Goal: Information Seeking & Learning: Learn about a topic

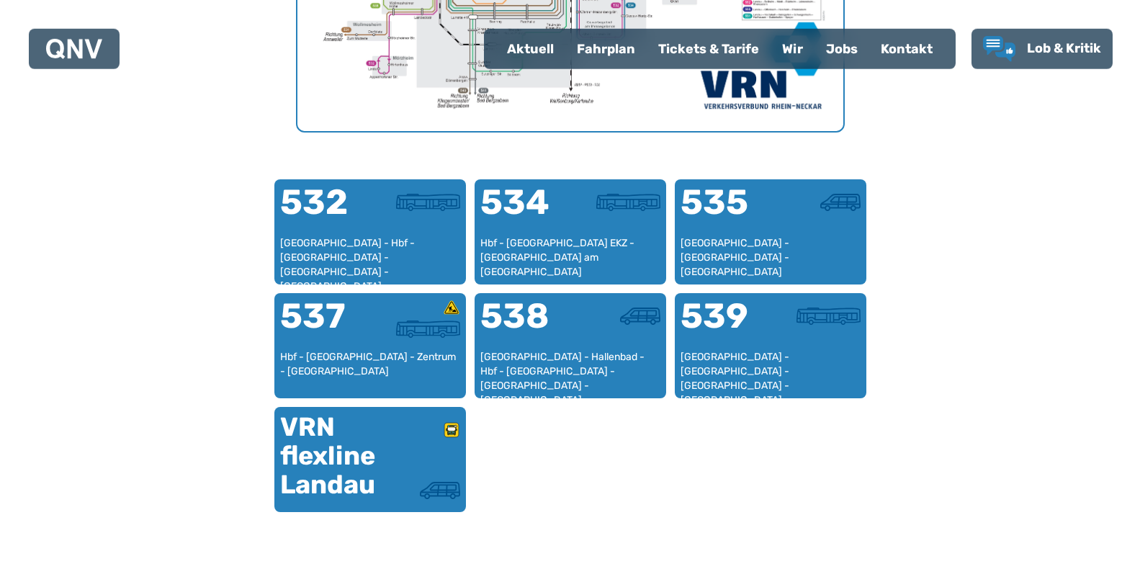
scroll to position [848, 0]
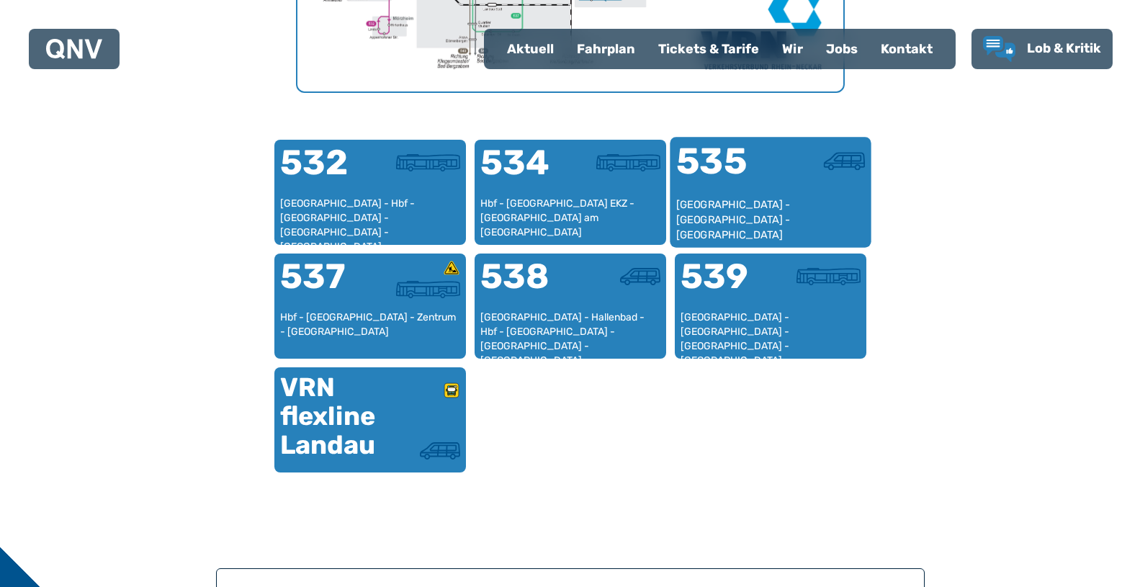
click at [762, 189] on div "535" at bounding box center [722, 170] width 94 height 54
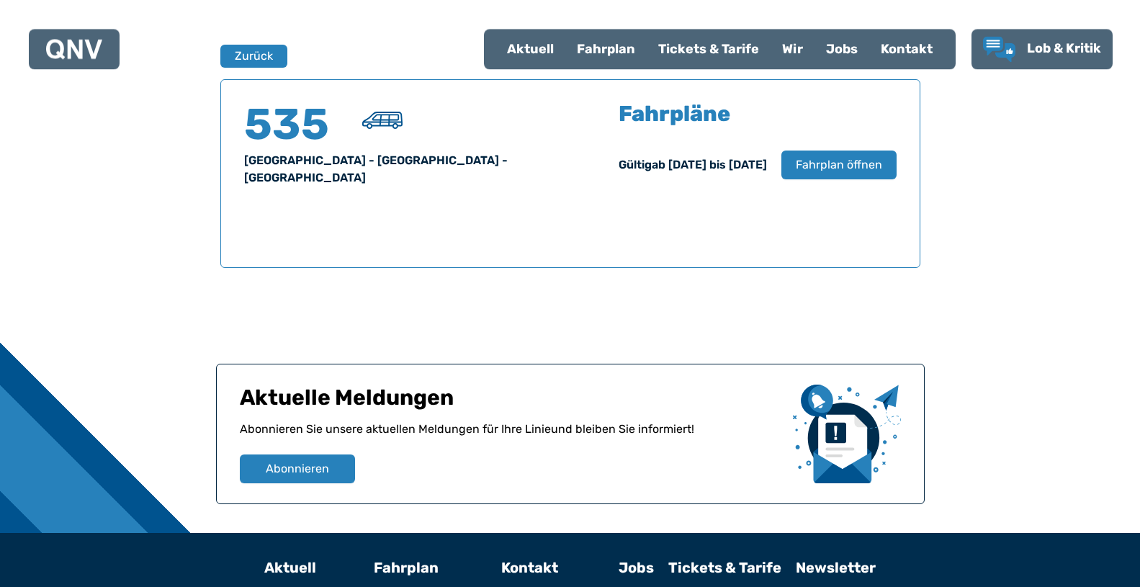
scroll to position [949, 0]
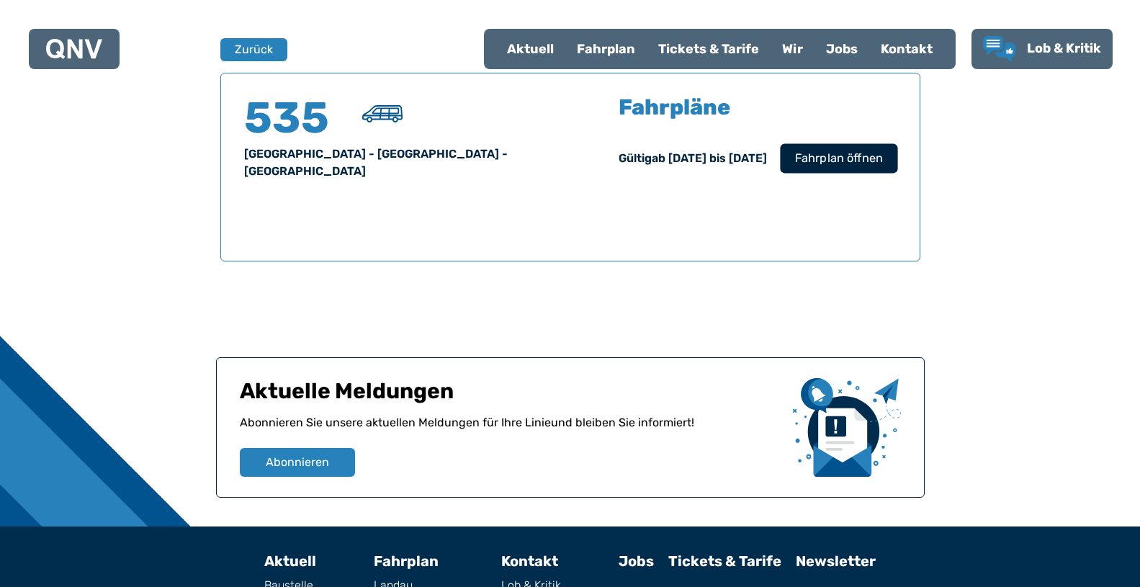
click at [814, 166] on span "Fahrplan öffnen" at bounding box center [838, 158] width 88 height 17
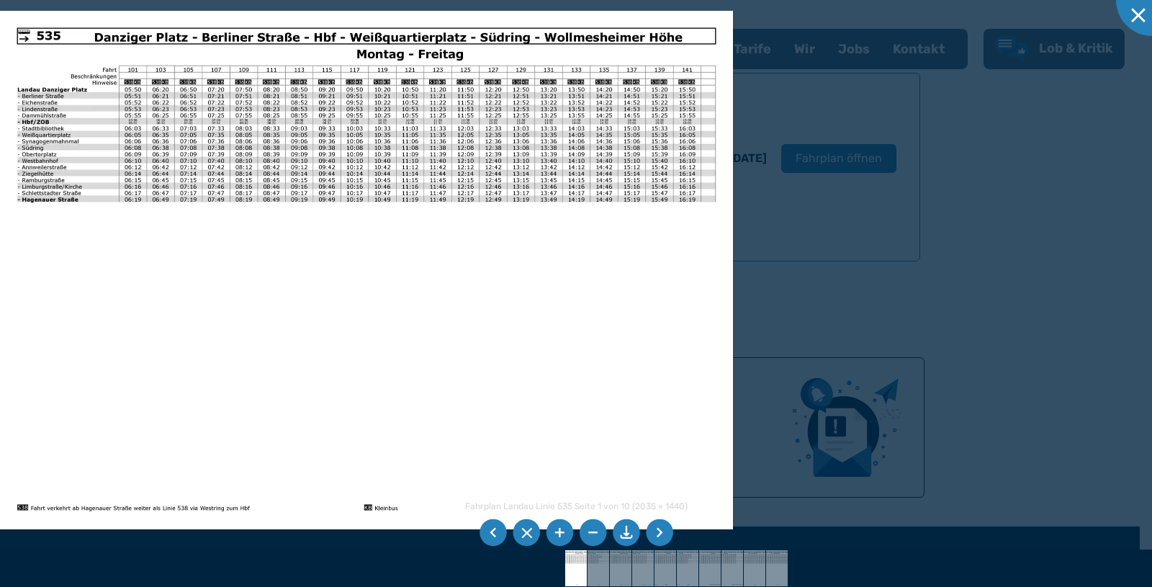
click at [660, 529] on li at bounding box center [659, 532] width 27 height 27
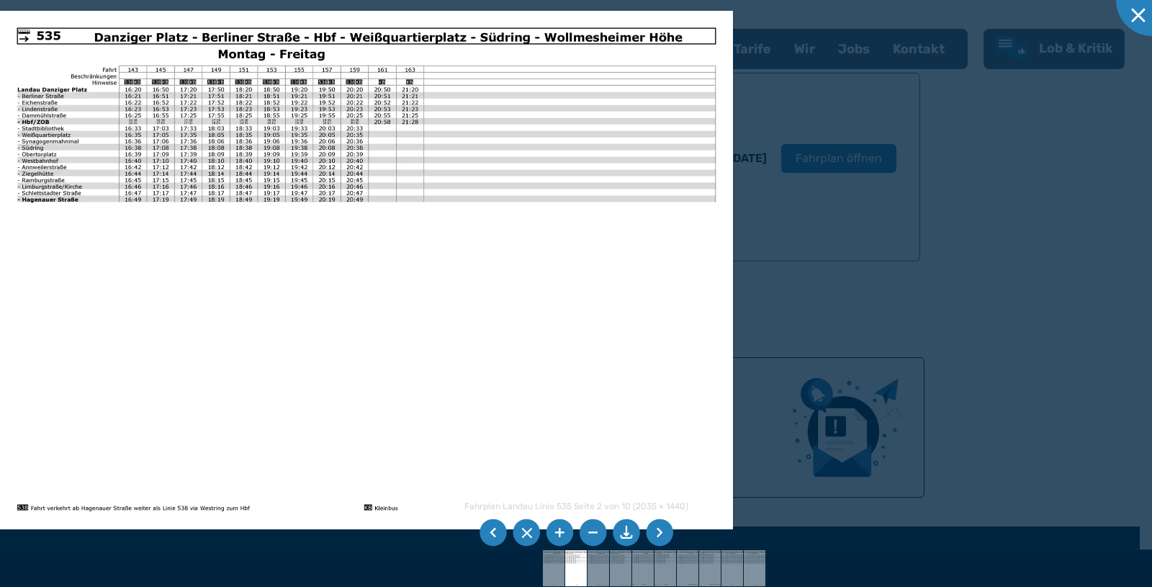
click at [660, 529] on li at bounding box center [659, 532] width 27 height 27
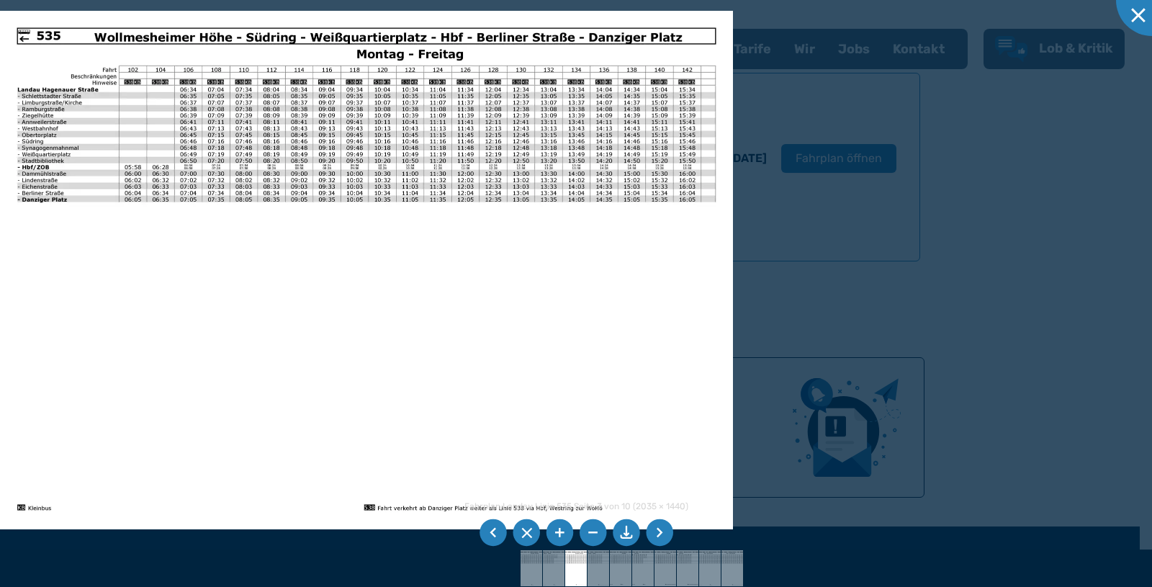
click at [660, 529] on li at bounding box center [659, 532] width 27 height 27
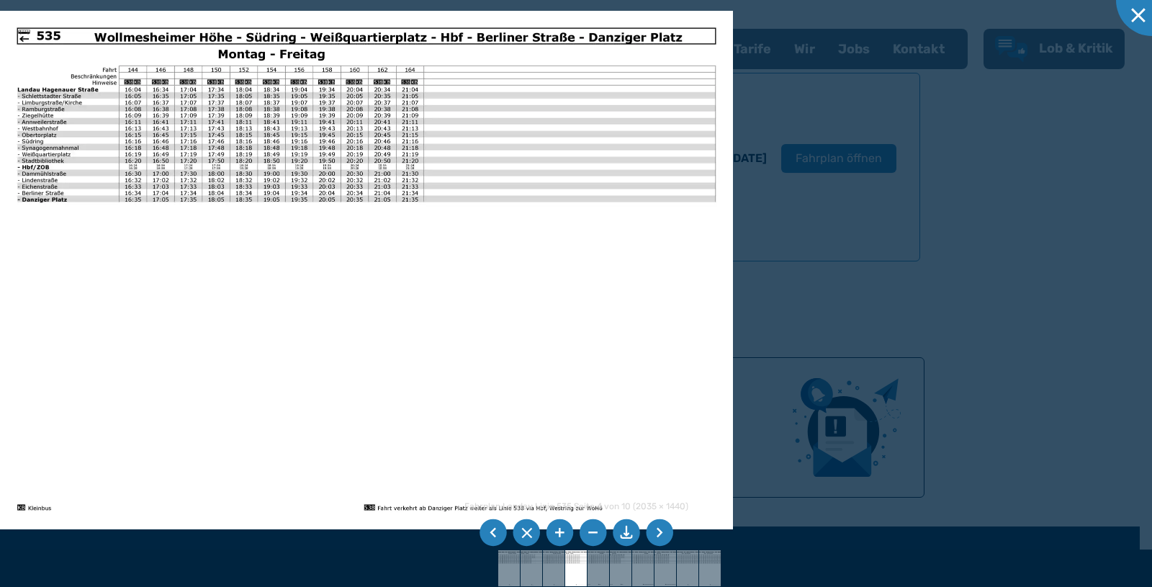
click at [660, 529] on li at bounding box center [659, 532] width 27 height 27
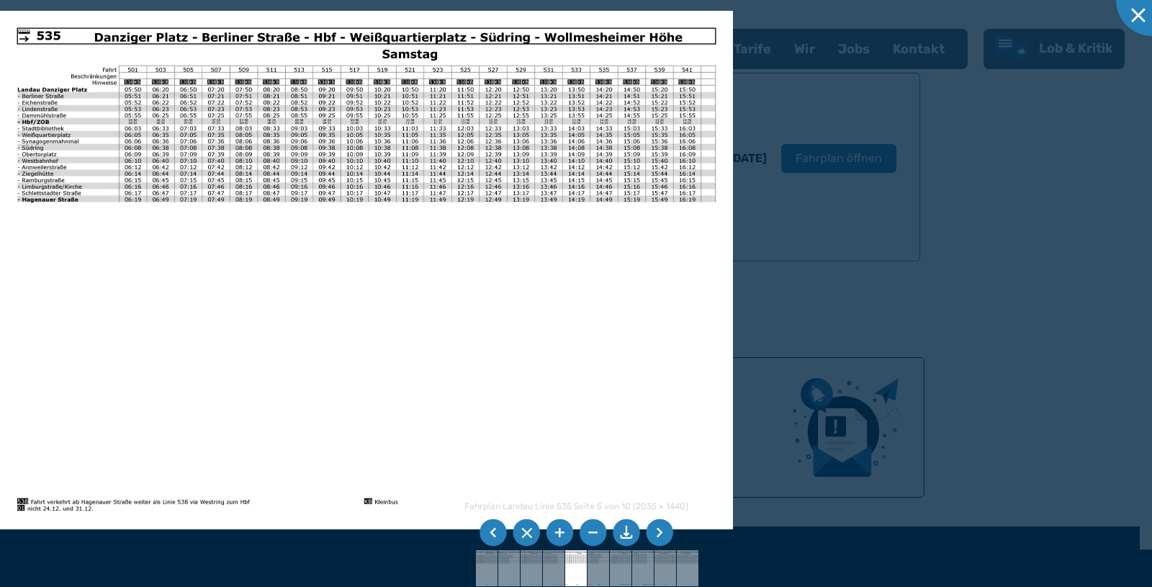
click at [660, 529] on li at bounding box center [659, 532] width 27 height 27
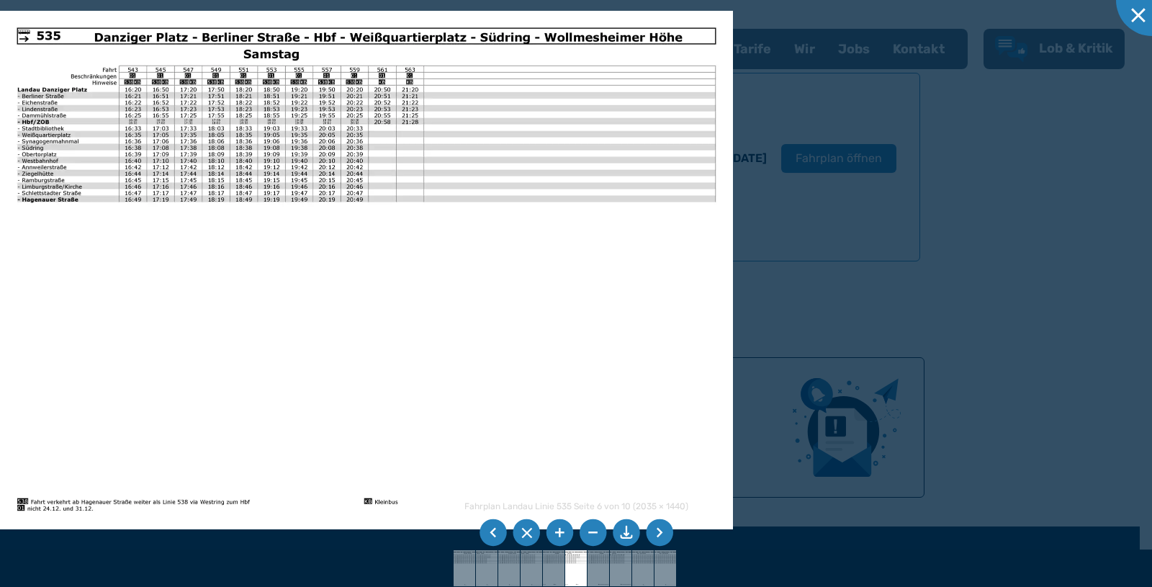
click at [660, 529] on li at bounding box center [659, 532] width 27 height 27
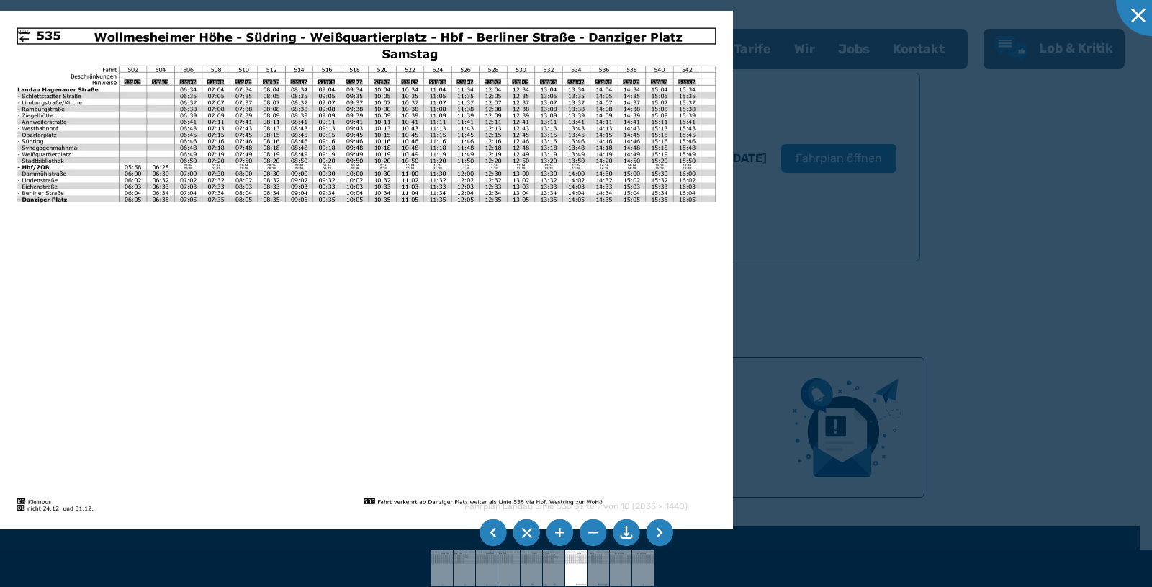
click at [562, 531] on li at bounding box center [559, 532] width 27 height 27
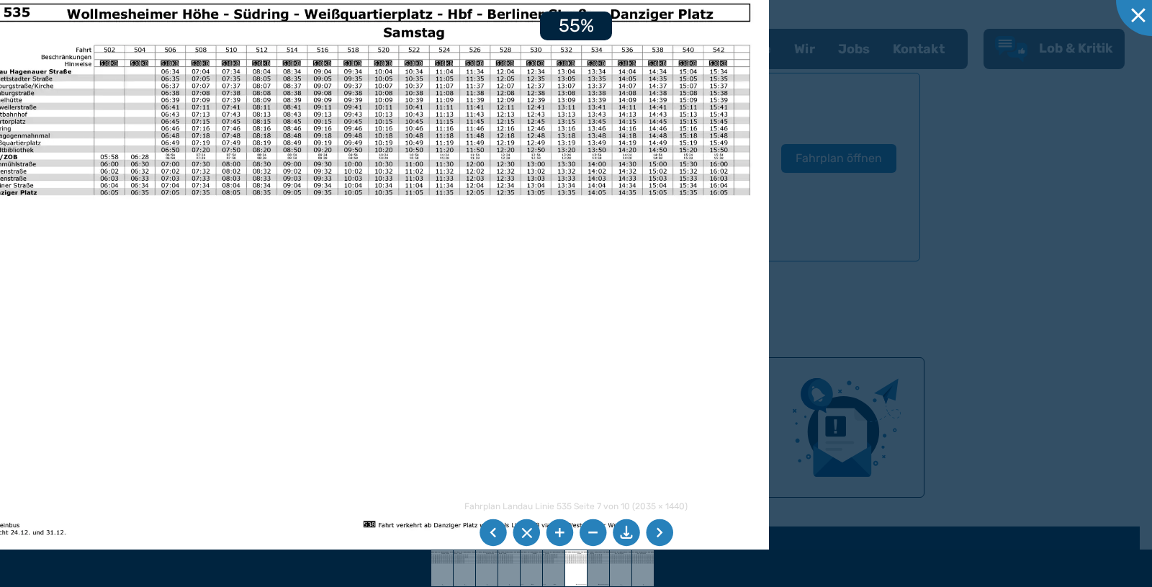
click at [562, 531] on li at bounding box center [559, 532] width 27 height 27
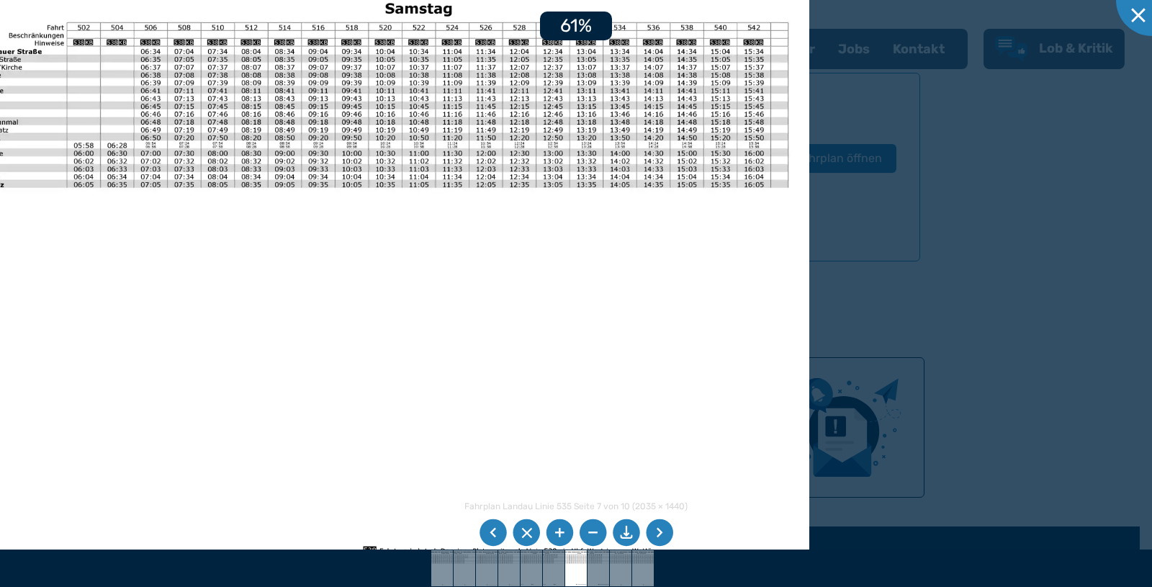
click at [562, 531] on li at bounding box center [559, 532] width 27 height 27
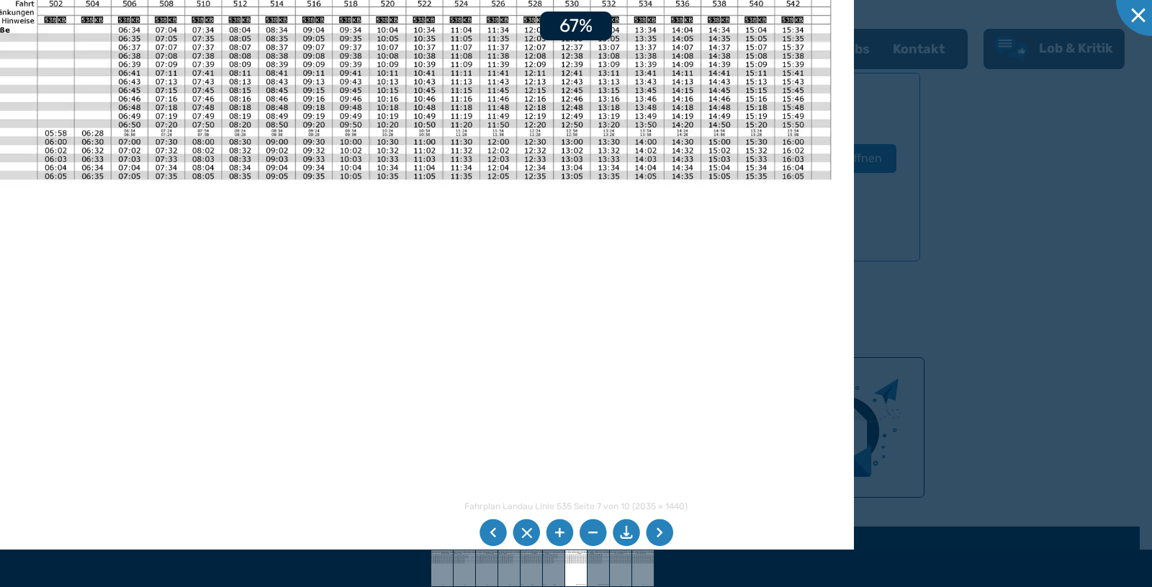
click at [562, 531] on li at bounding box center [559, 532] width 27 height 27
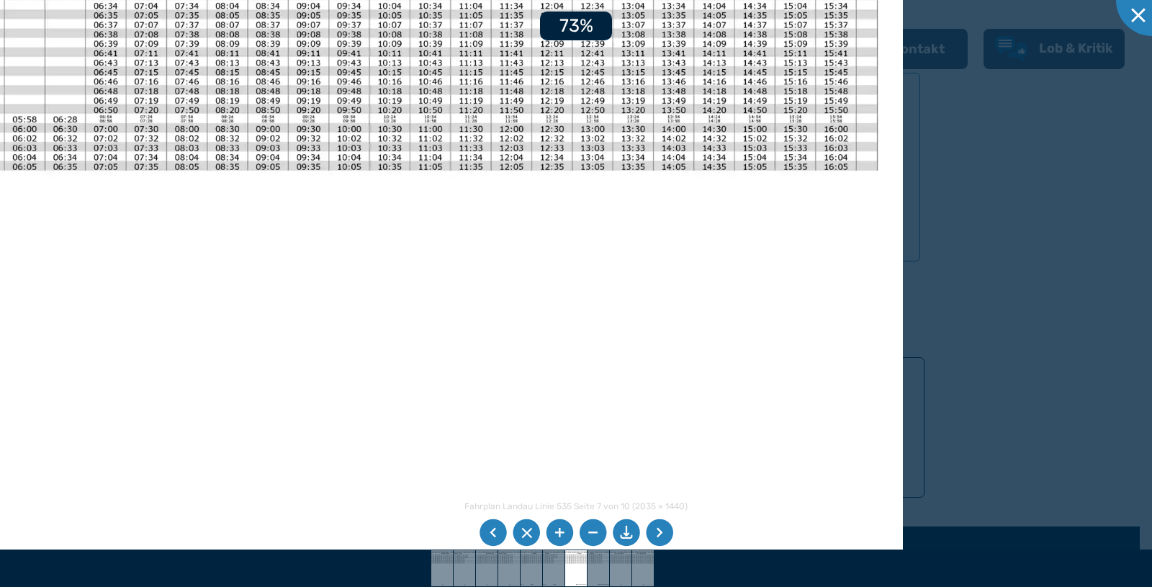
click at [562, 531] on li at bounding box center [559, 532] width 27 height 27
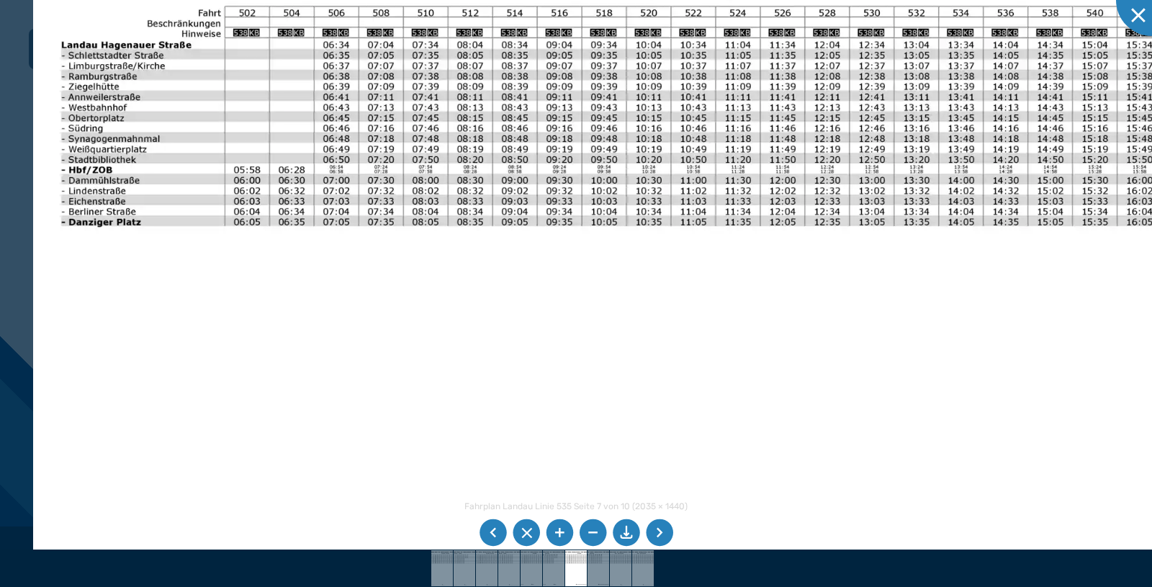
click at [431, 418] on img at bounding box center [623, 335] width 1180 height 835
click at [600, 176] on img at bounding box center [623, 335] width 1180 height 835
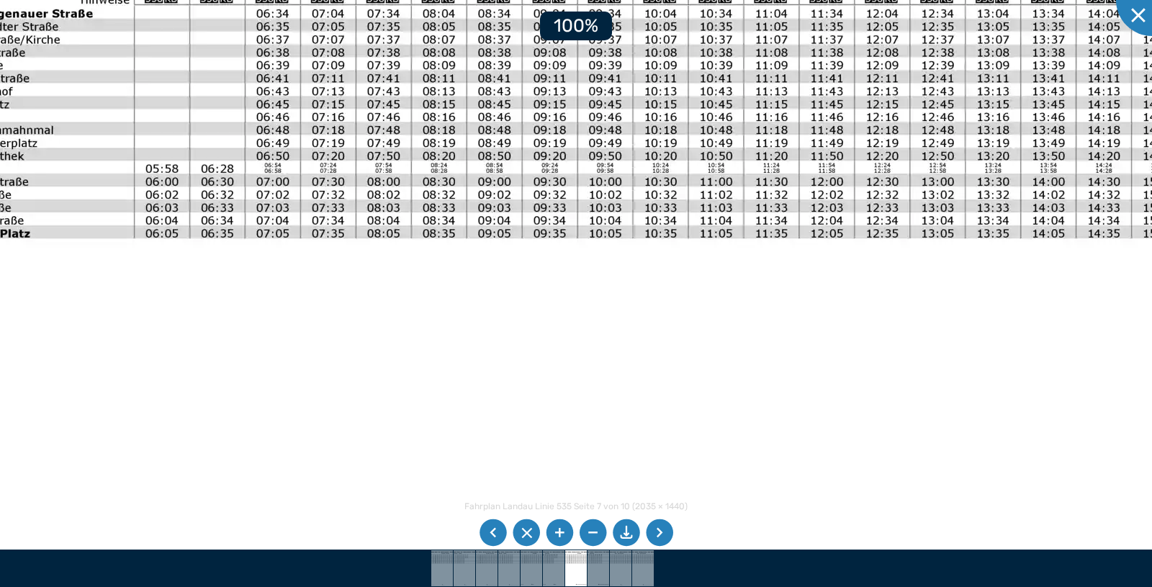
click at [600, 176] on img at bounding box center [628, 374] width 1465 height 1037
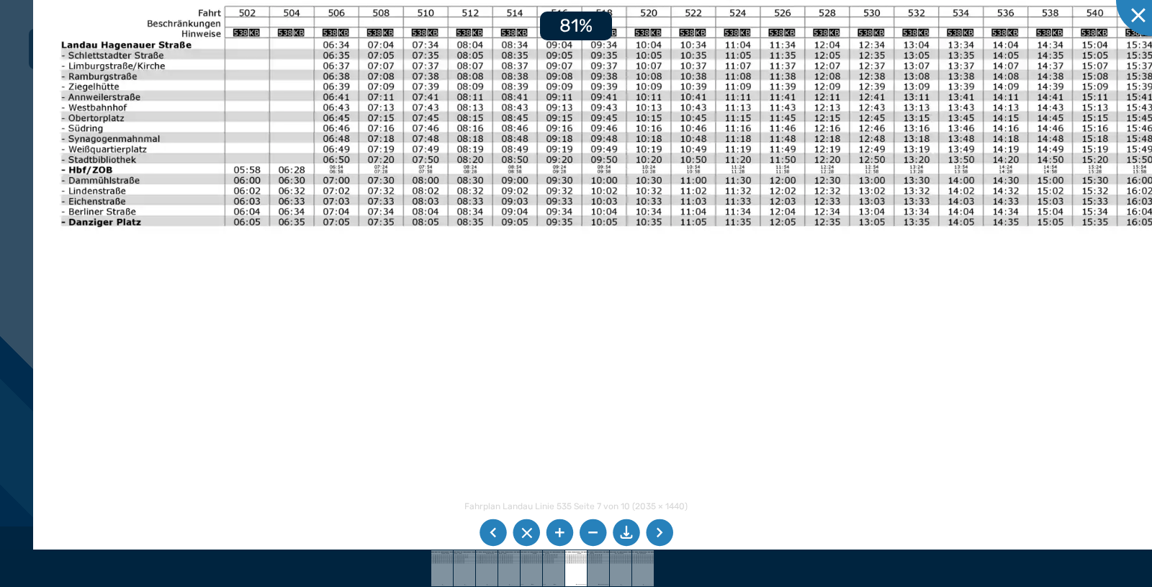
click at [600, 176] on img at bounding box center [623, 335] width 1180 height 835
click at [561, 529] on li at bounding box center [559, 532] width 27 height 27
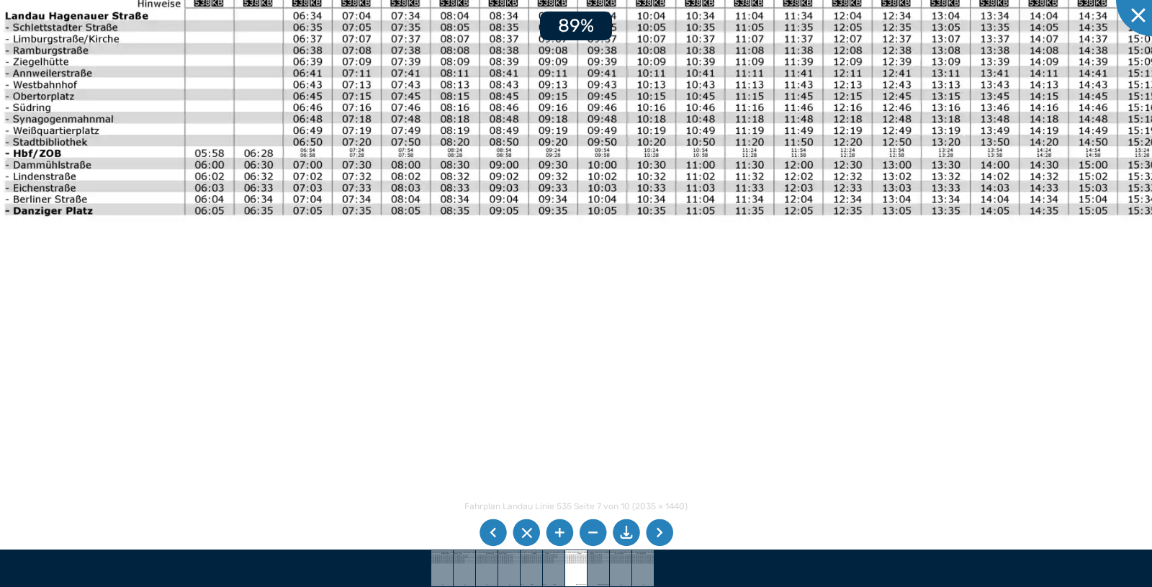
click at [561, 529] on li at bounding box center [559, 532] width 27 height 27
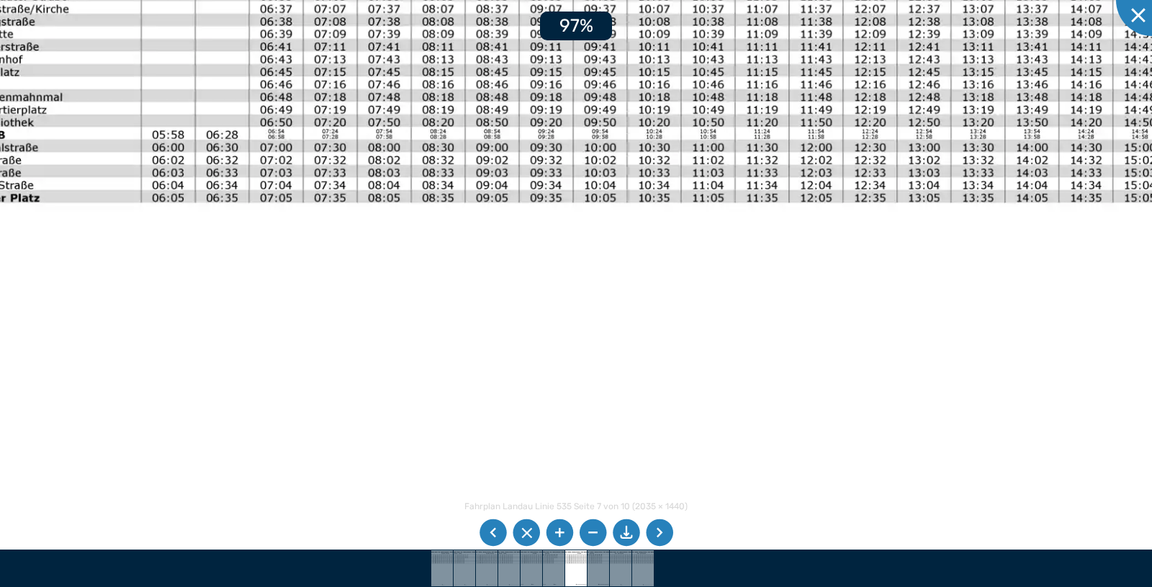
click at [561, 529] on li at bounding box center [559, 532] width 27 height 27
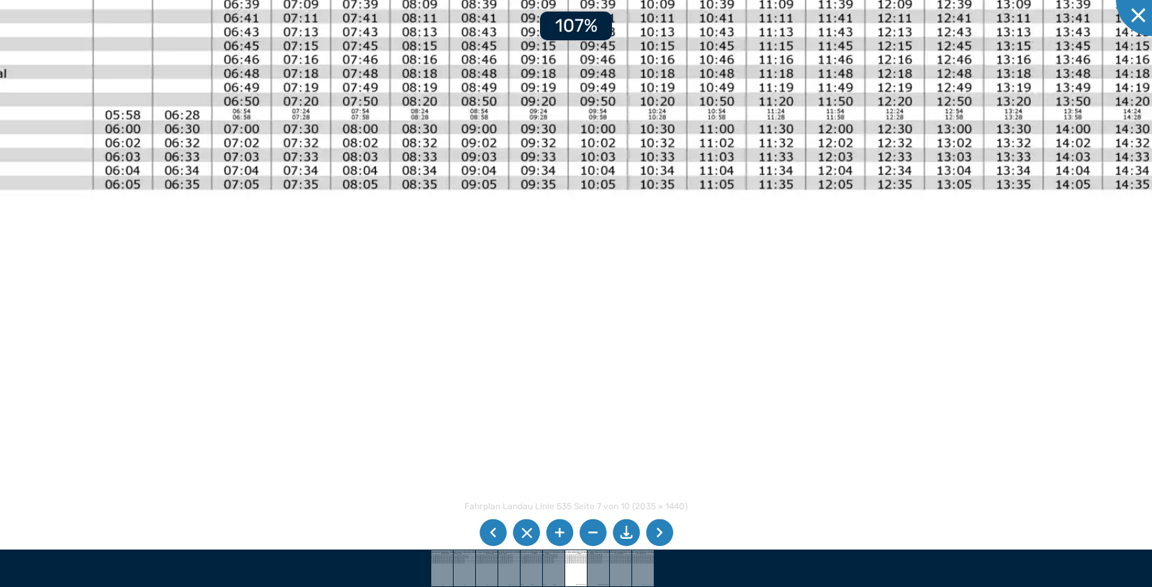
click at [561, 529] on li at bounding box center [559, 532] width 27 height 27
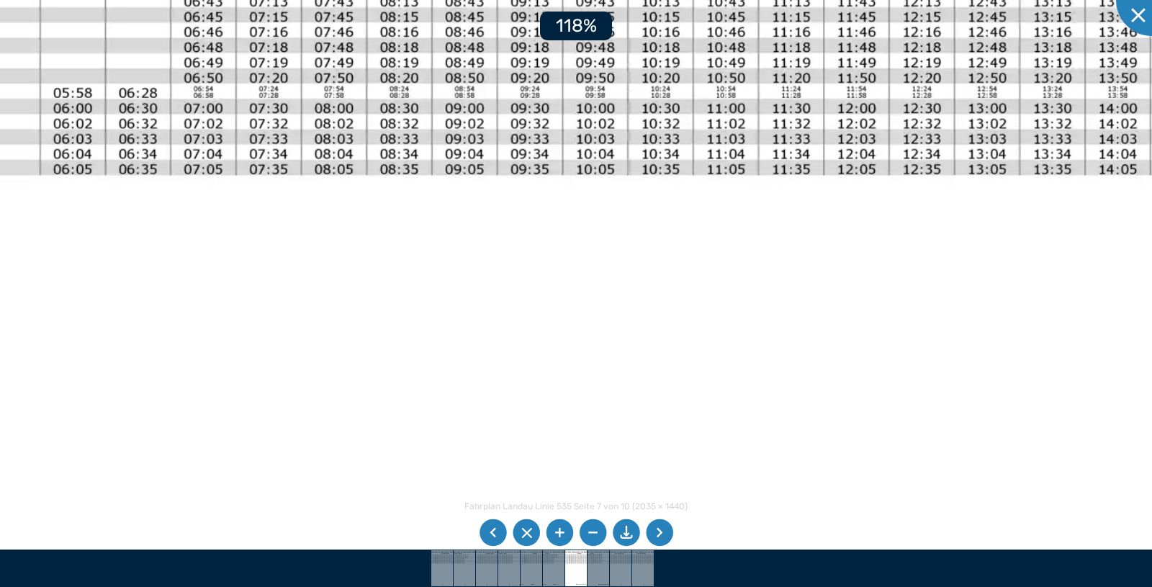
click at [561, 529] on li at bounding box center [559, 532] width 27 height 27
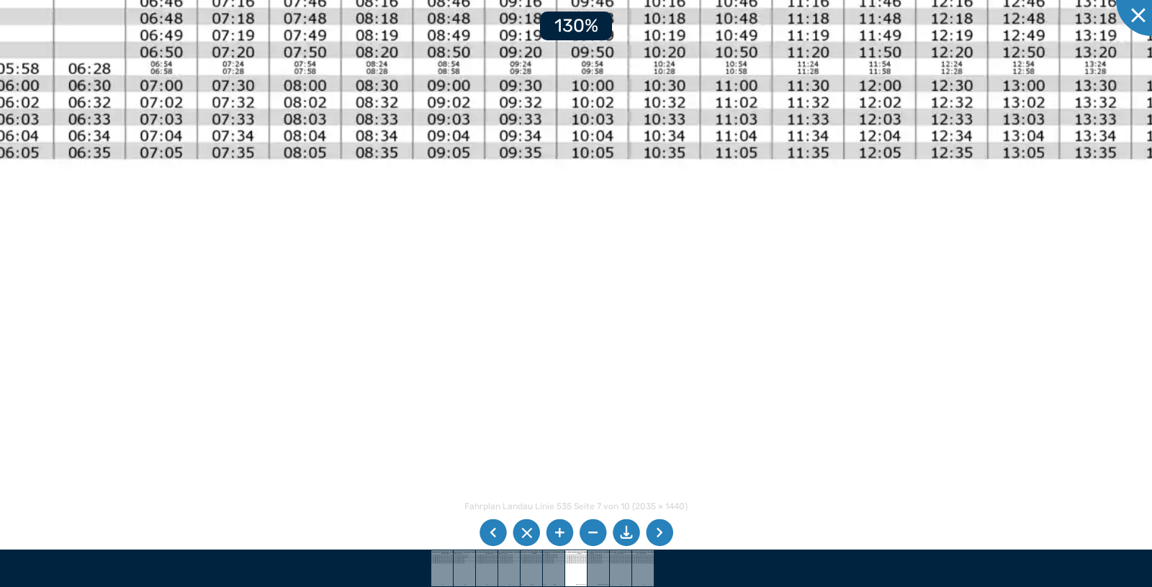
click at [561, 529] on li at bounding box center [559, 532] width 27 height 27
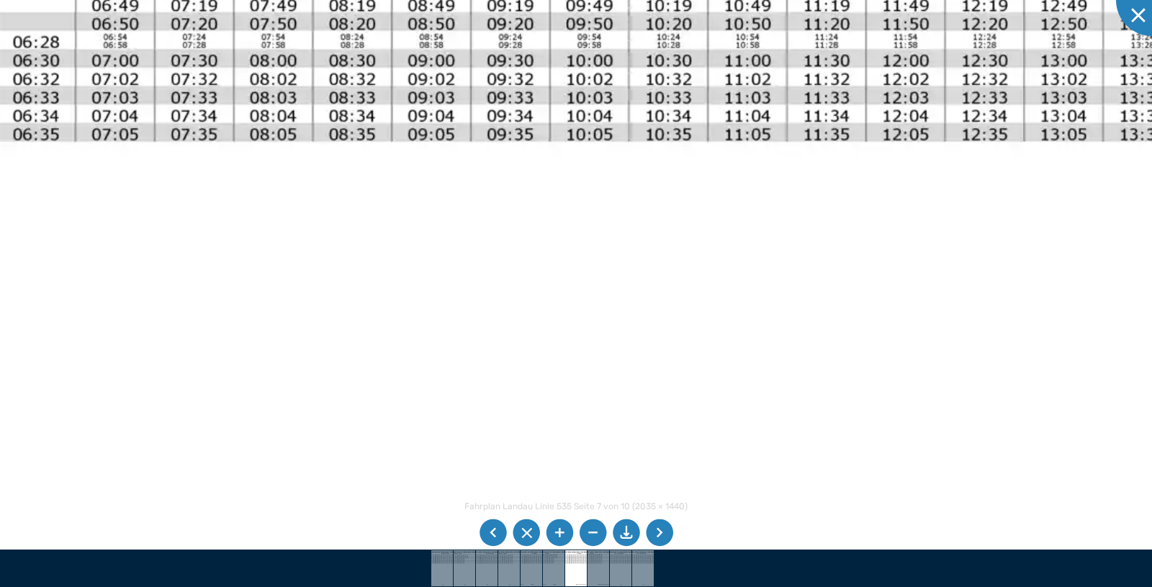
click at [593, 538] on li at bounding box center [592, 532] width 27 height 27
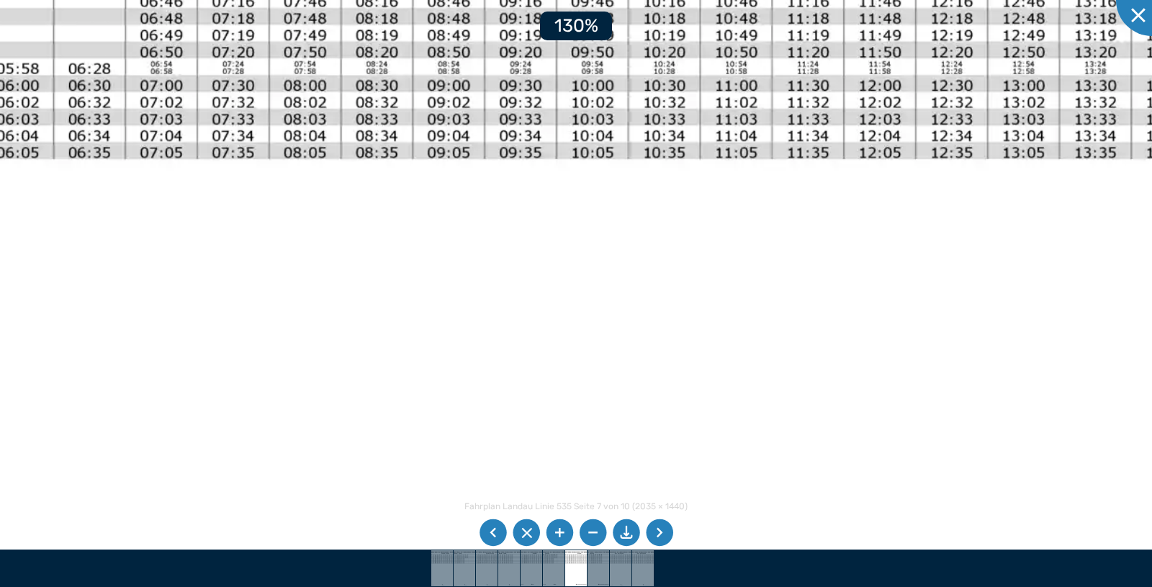
click at [593, 538] on li at bounding box center [592, 532] width 27 height 27
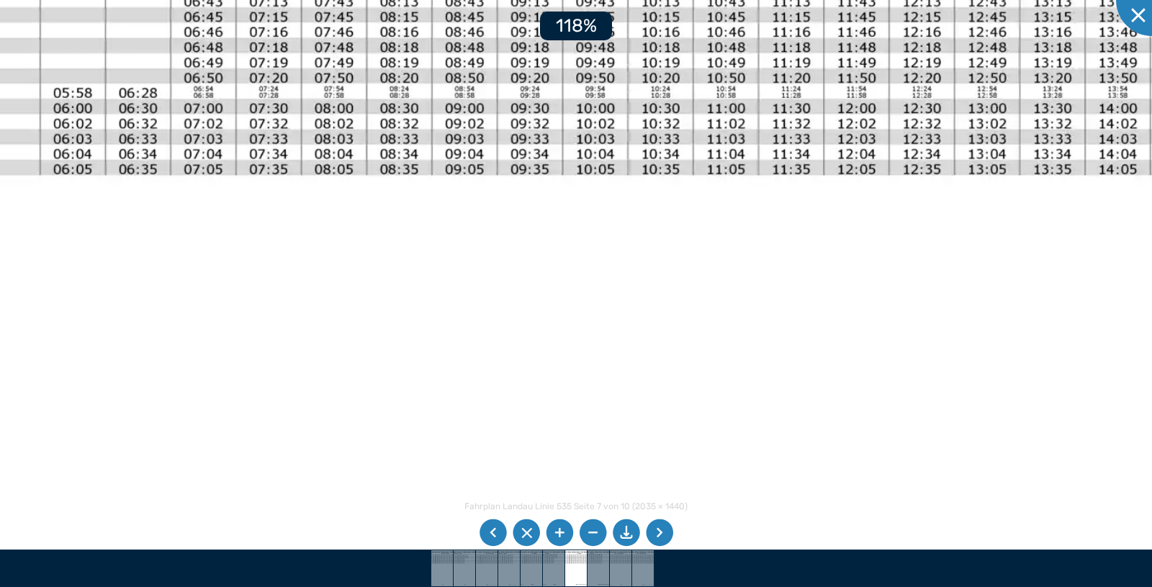
click at [593, 538] on li at bounding box center [592, 532] width 27 height 27
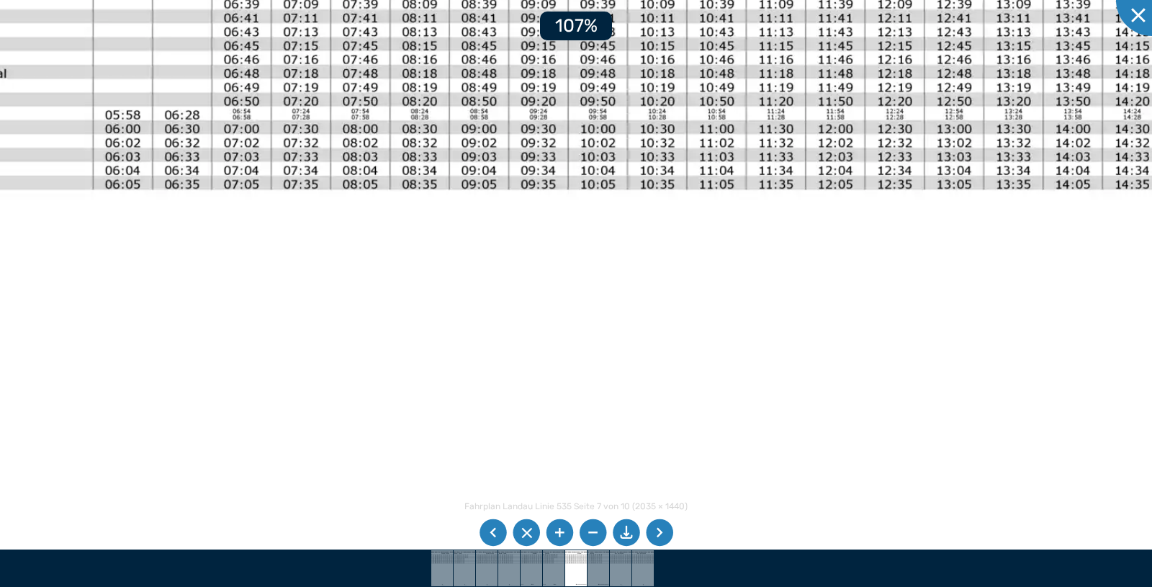
click at [593, 538] on li at bounding box center [592, 532] width 27 height 27
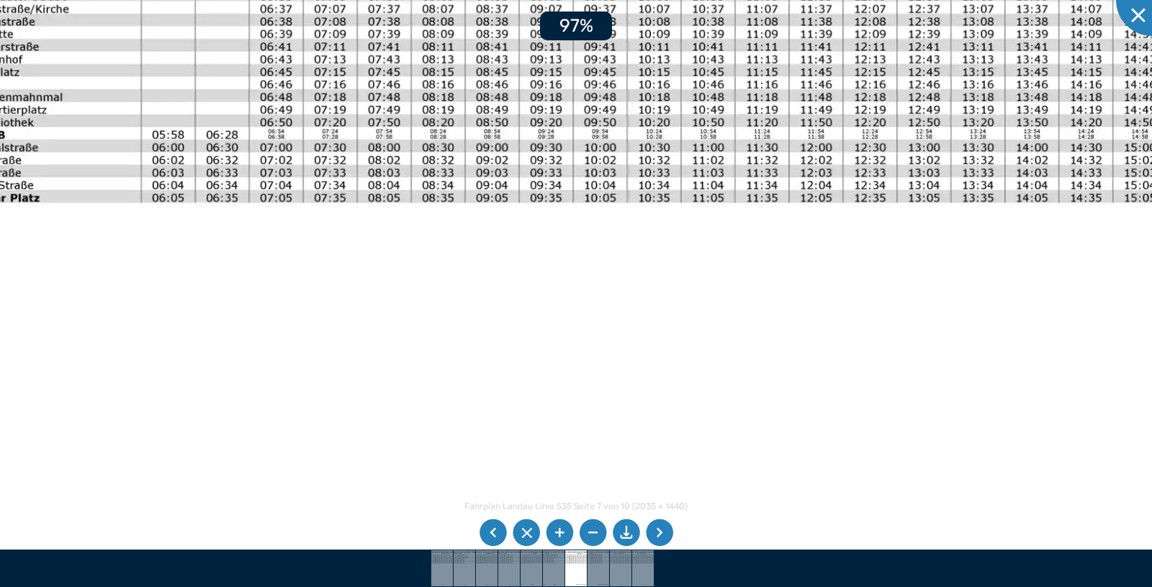
click at [593, 538] on li at bounding box center [592, 532] width 27 height 27
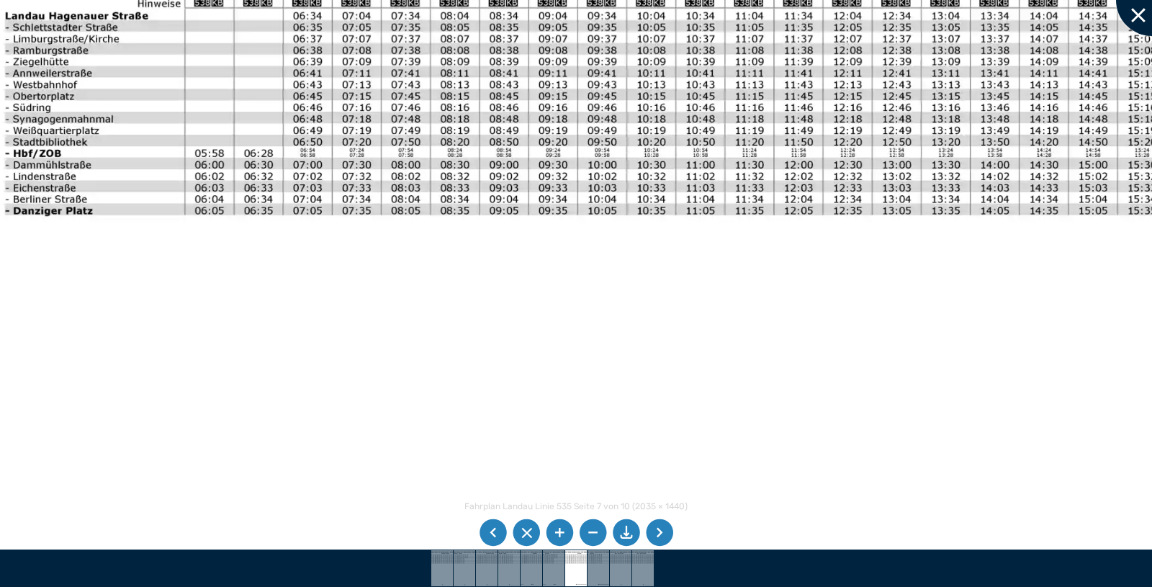
click at [1139, 12] on div at bounding box center [1152, 0] width 72 height 72
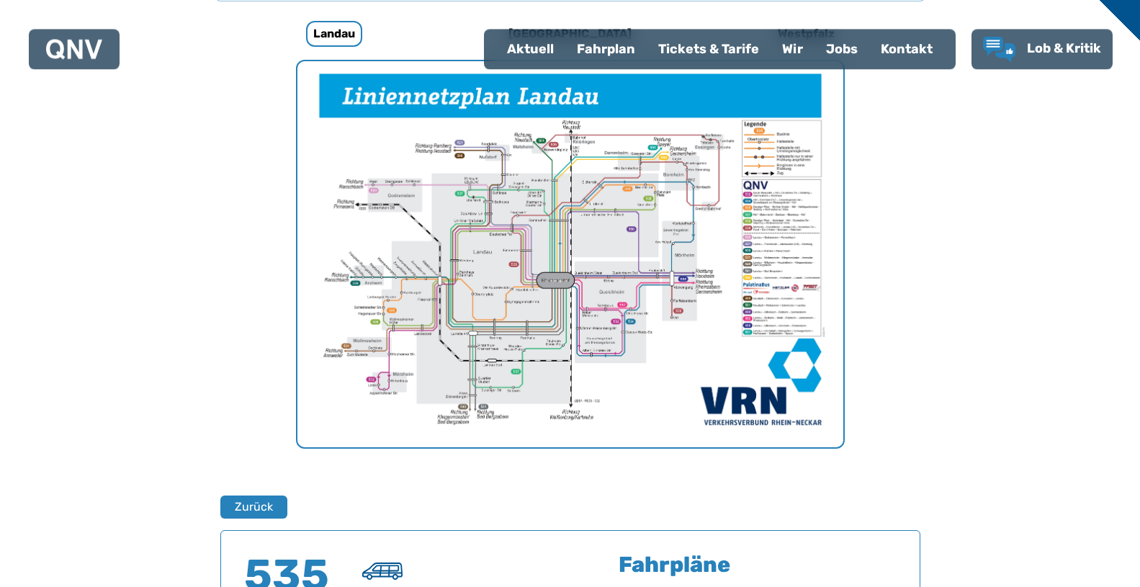
scroll to position [807, 0]
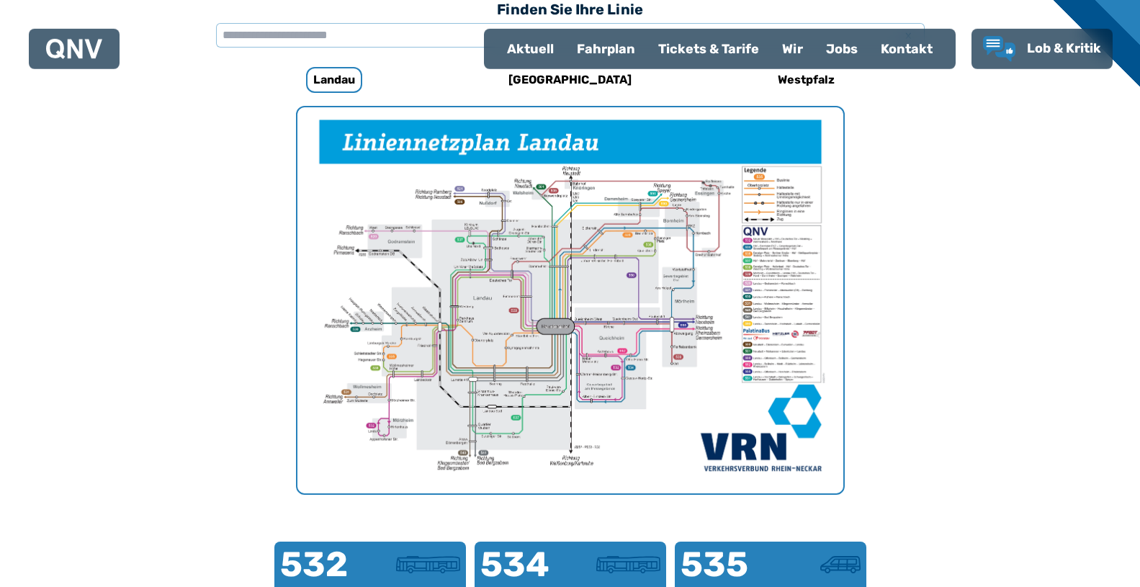
scroll to position [444, 0]
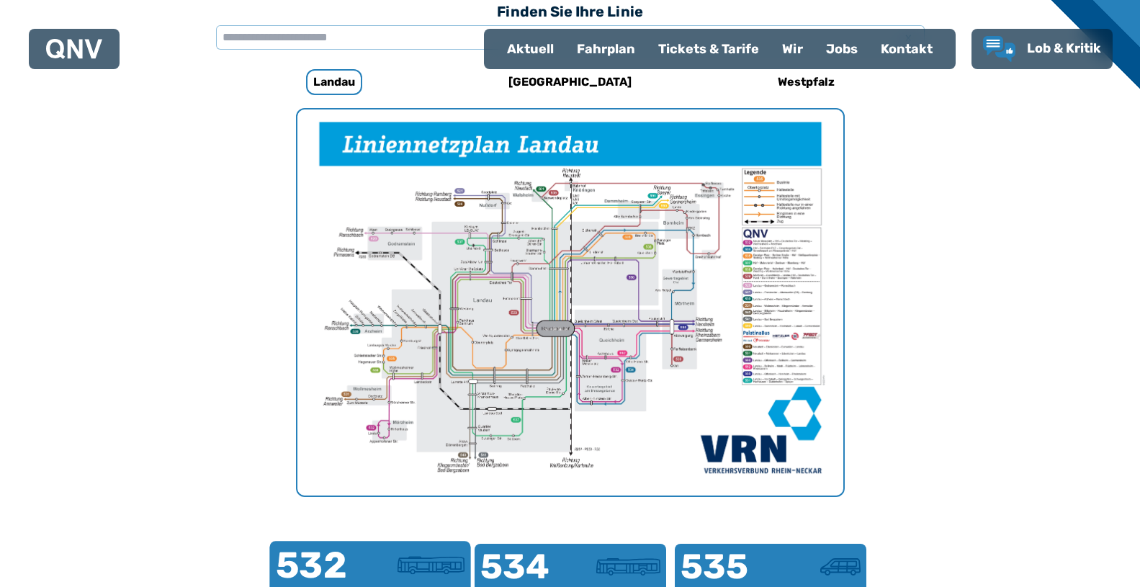
click at [456, 586] on div at bounding box center [417, 574] width 94 height 54
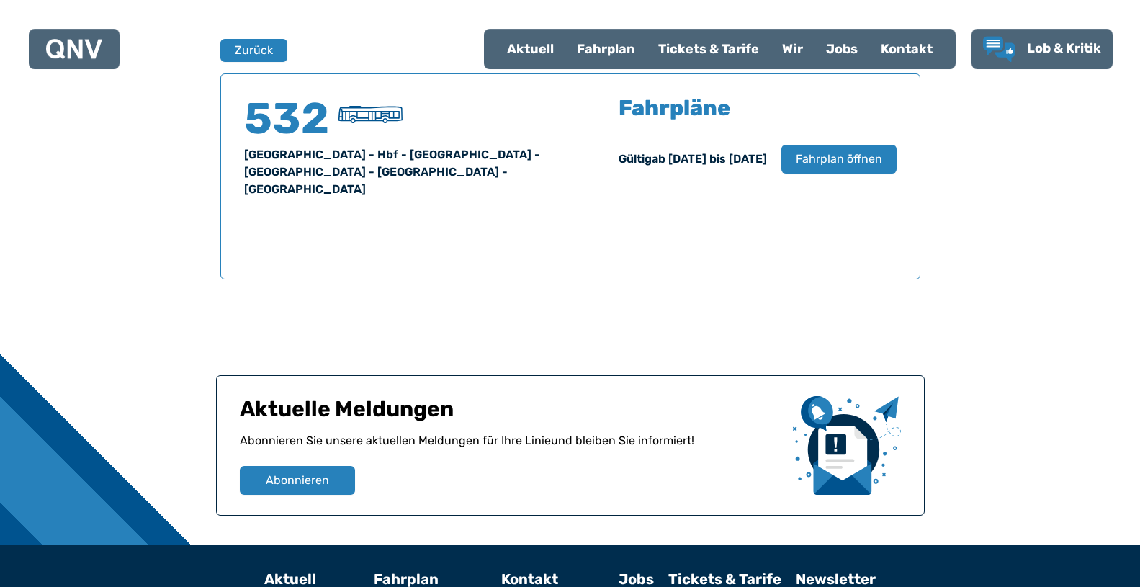
scroll to position [949, 0]
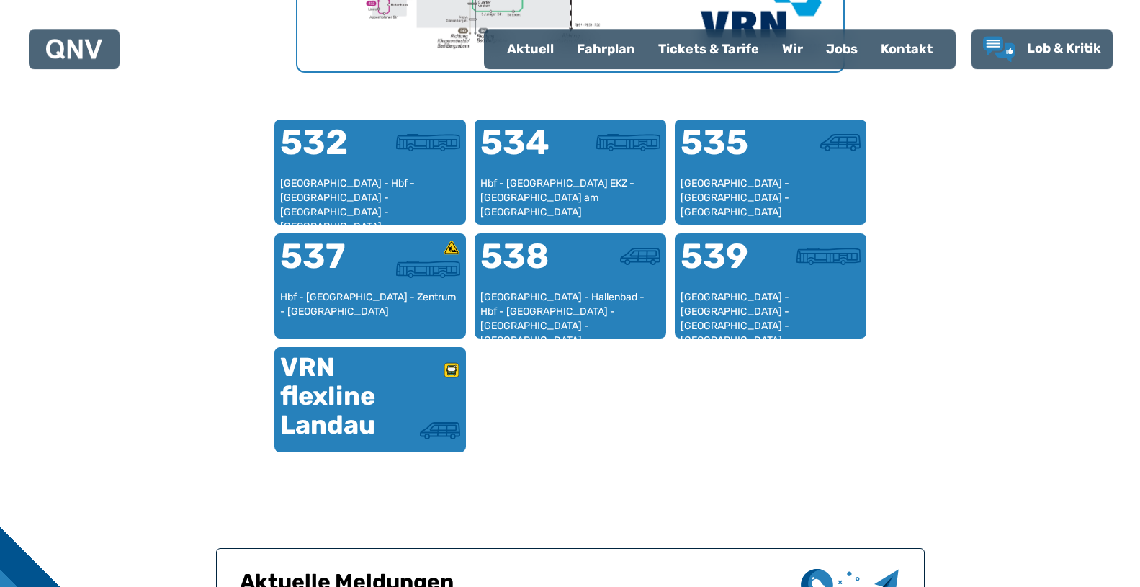
scroll to position [874, 0]
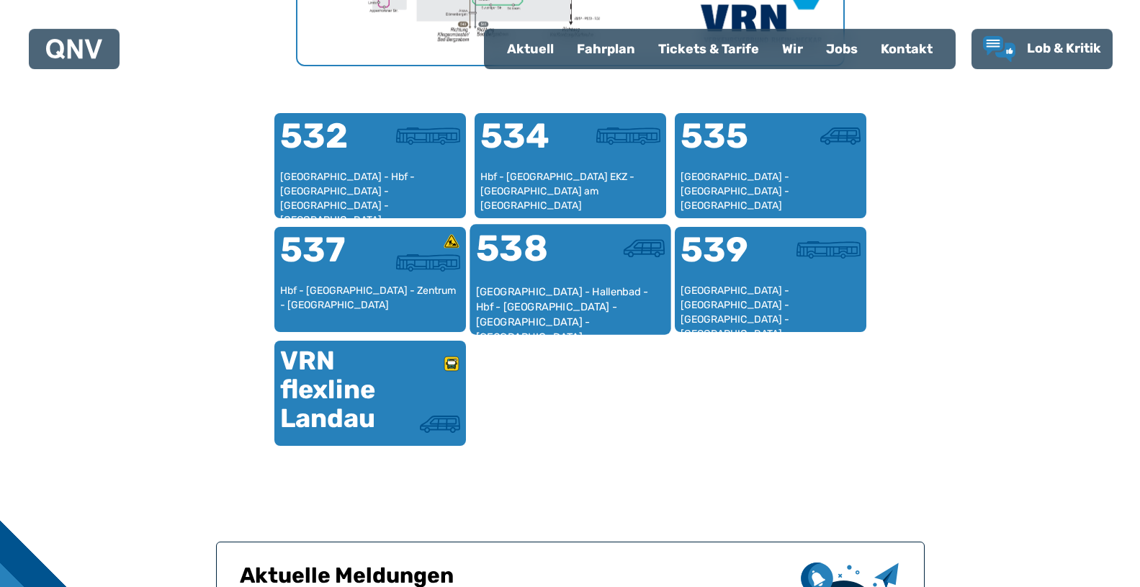
click at [586, 297] on div "[GEOGRAPHIC_DATA] - Hallenbad - Hbf - [GEOGRAPHIC_DATA] - [GEOGRAPHIC_DATA] - […" at bounding box center [569, 306] width 189 height 44
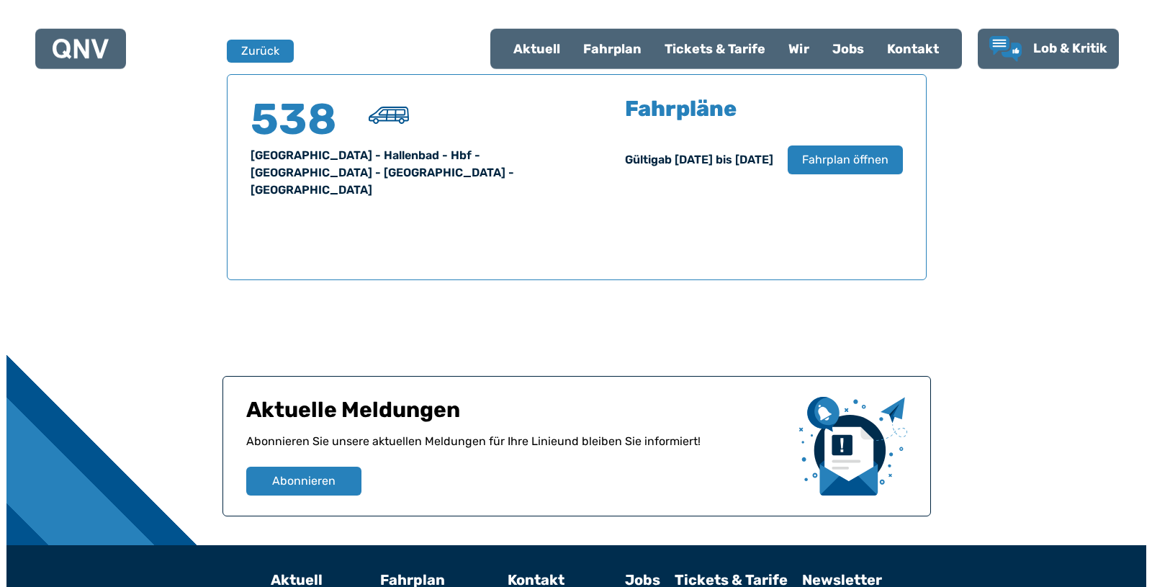
scroll to position [949, 0]
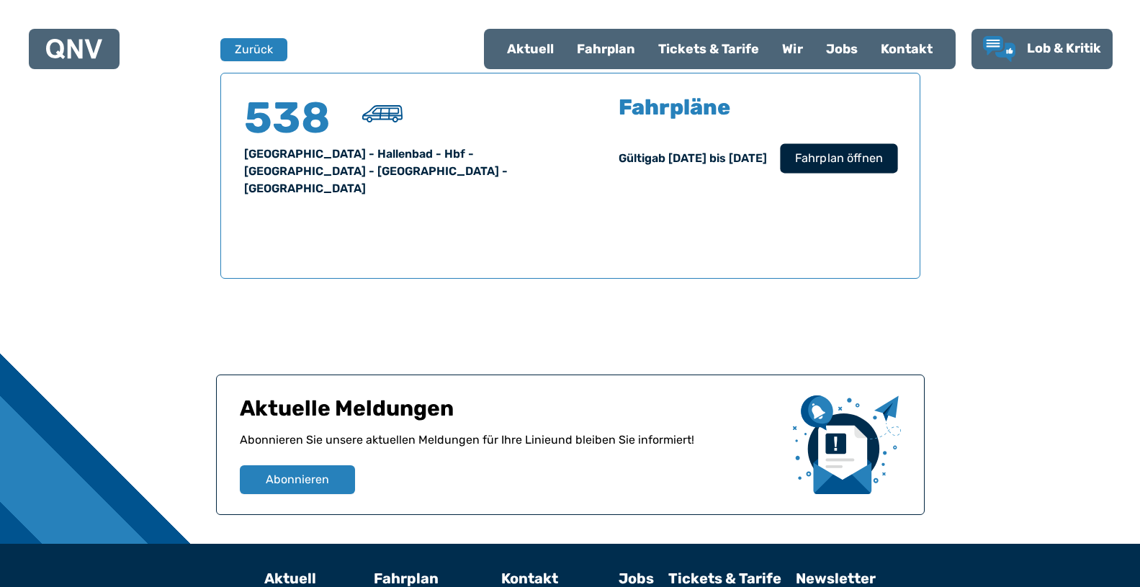
click at [819, 153] on span "Fahrplan öffnen" at bounding box center [838, 158] width 88 height 17
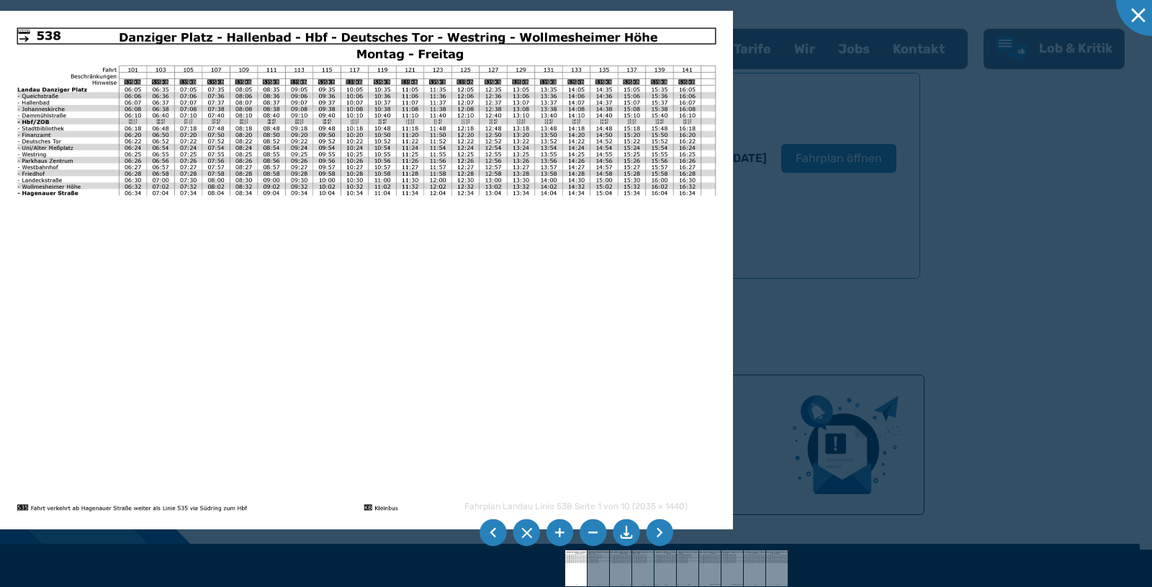
click at [654, 535] on li at bounding box center [659, 532] width 27 height 27
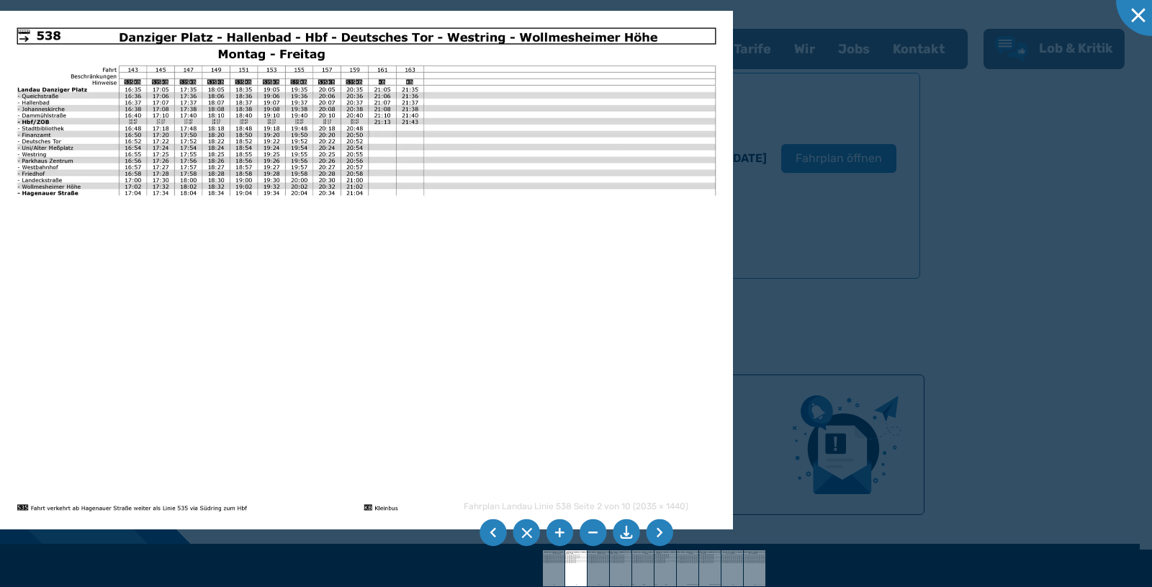
click at [654, 535] on li at bounding box center [659, 532] width 27 height 27
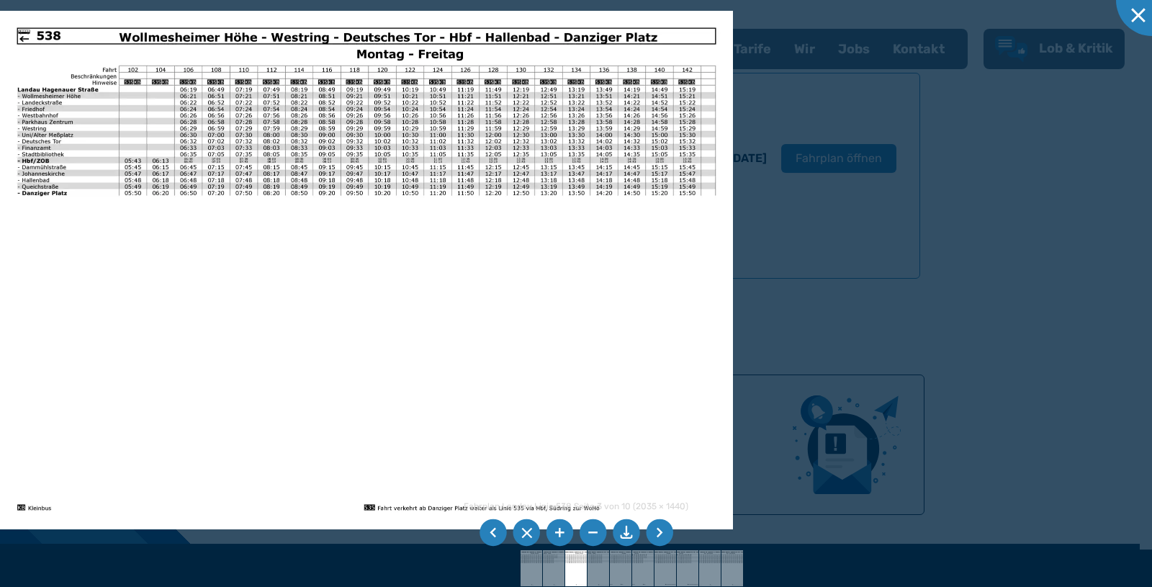
click at [654, 535] on li at bounding box center [659, 532] width 27 height 27
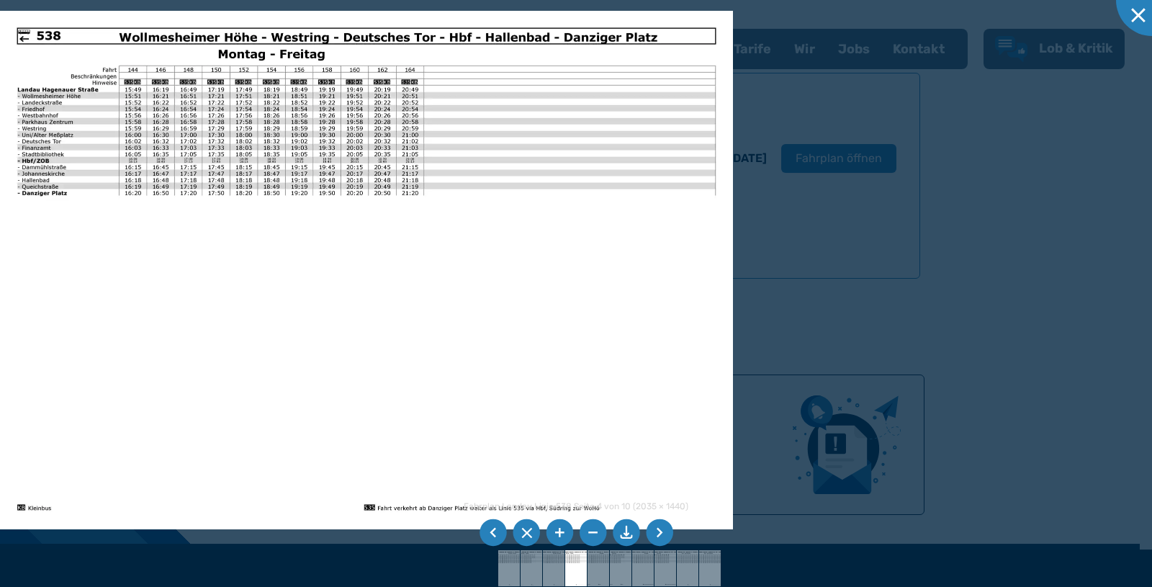
click at [654, 535] on li at bounding box center [659, 532] width 27 height 27
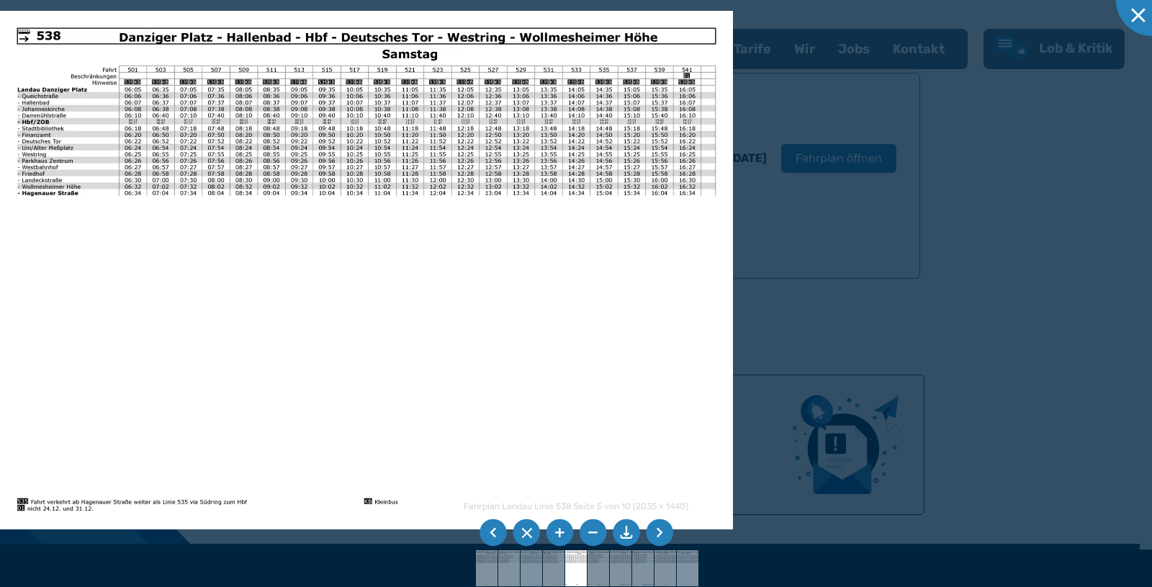
click at [654, 535] on li at bounding box center [659, 532] width 27 height 27
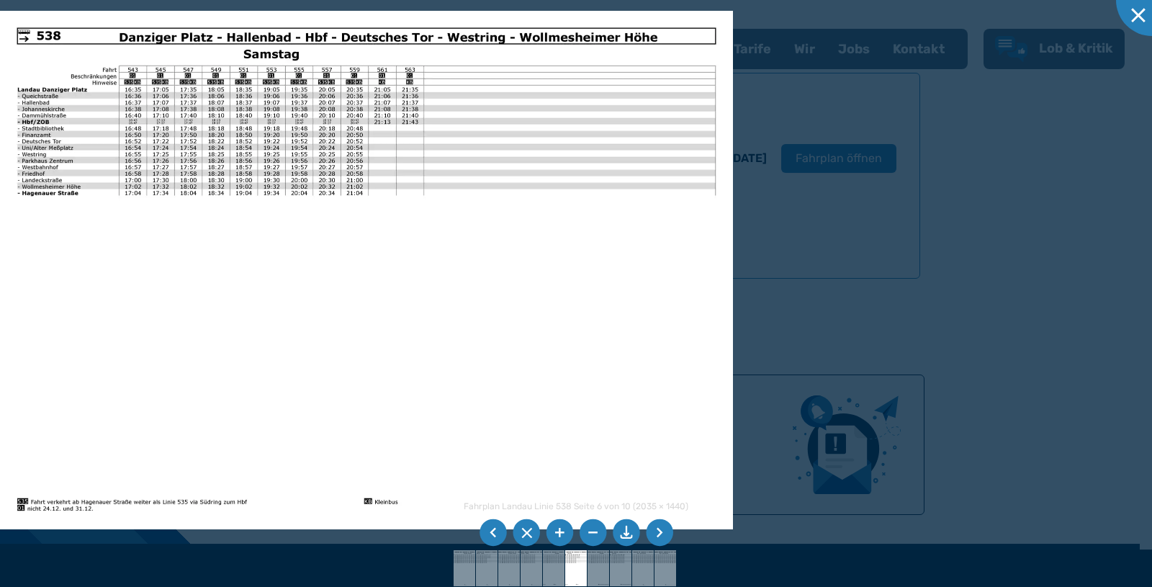
click at [654, 535] on li at bounding box center [659, 532] width 27 height 27
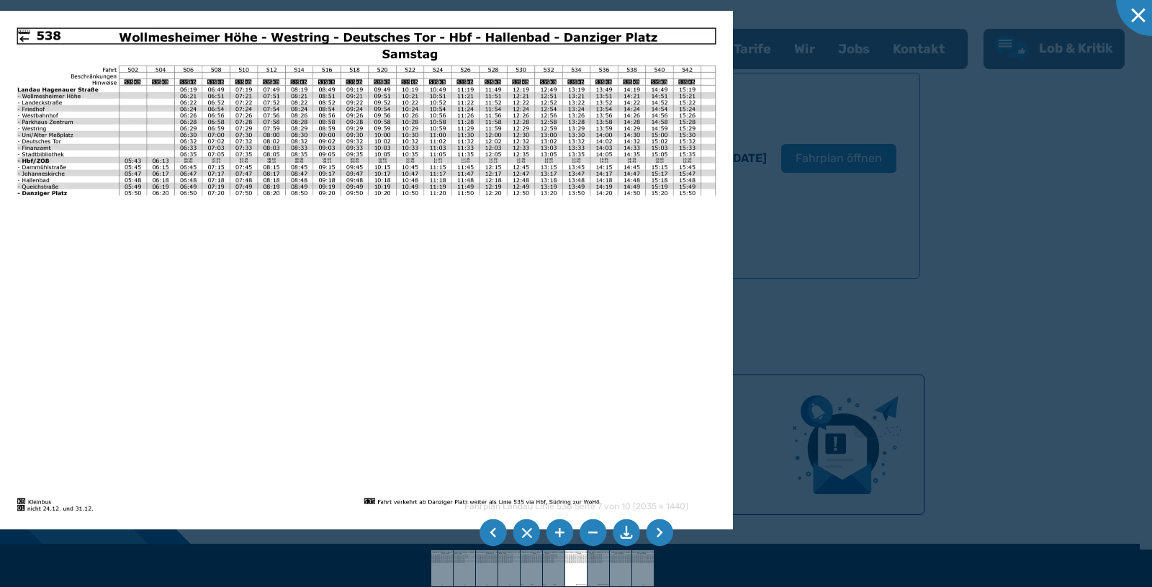
click at [556, 530] on li at bounding box center [559, 532] width 27 height 27
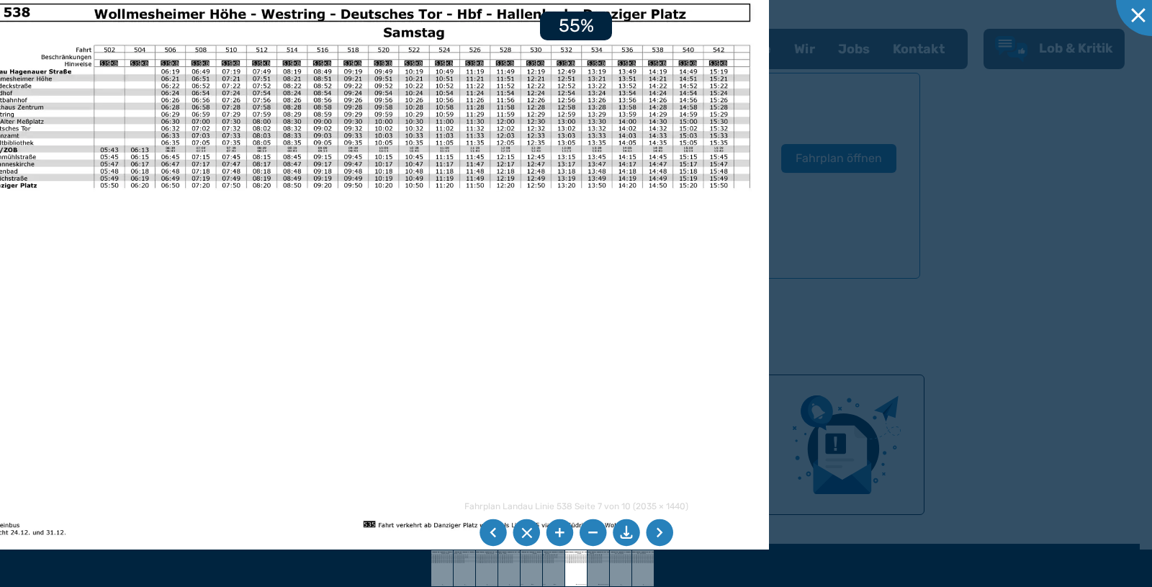
click at [556, 530] on li at bounding box center [559, 532] width 27 height 27
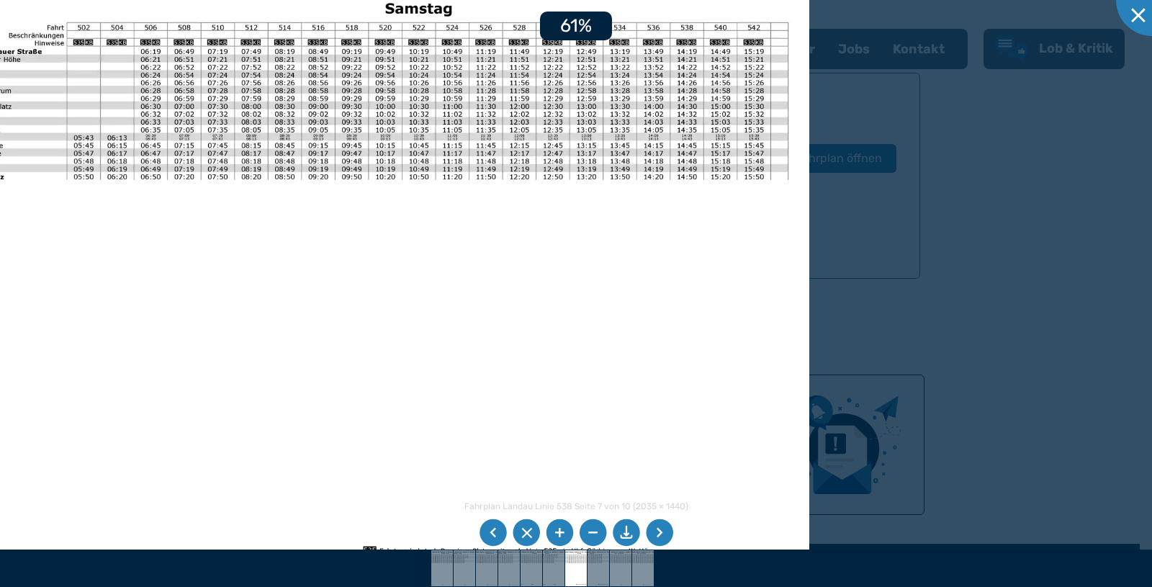
click at [556, 530] on li at bounding box center [559, 532] width 27 height 27
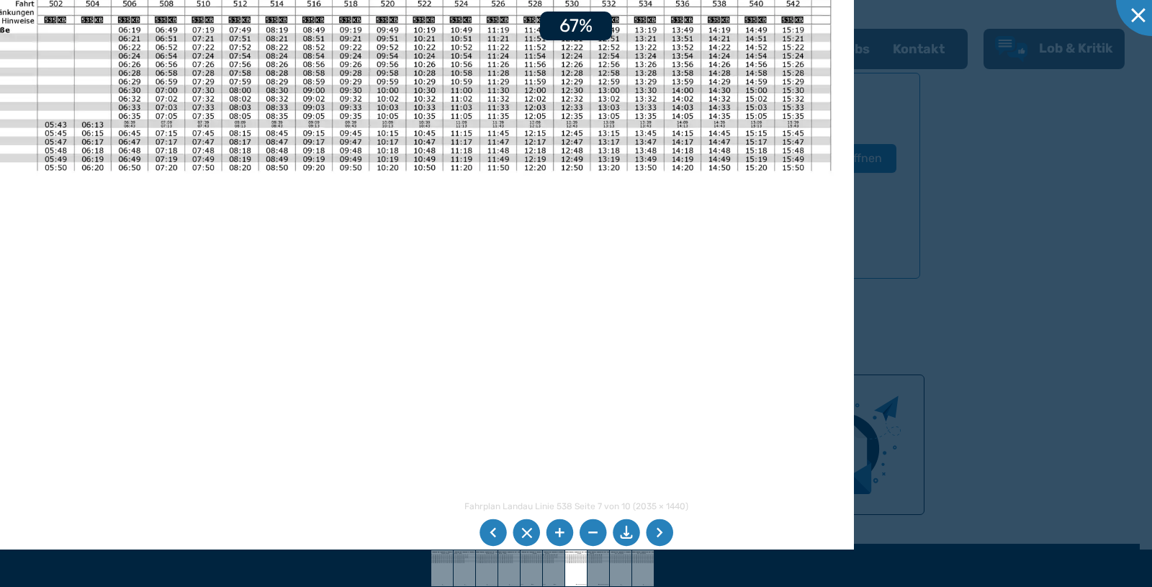
click at [556, 530] on li at bounding box center [559, 532] width 27 height 27
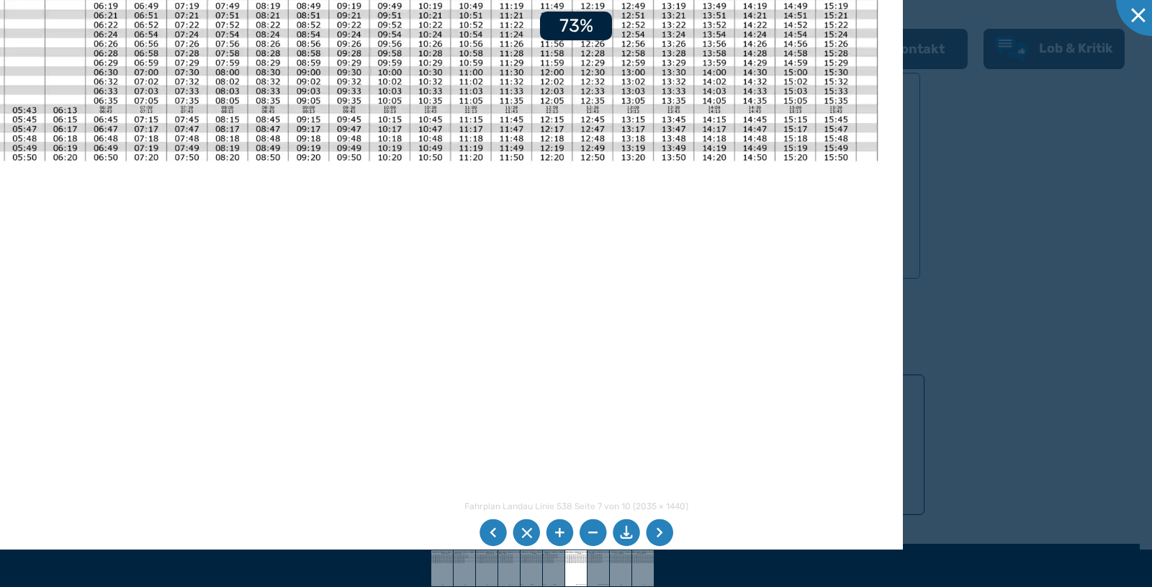
click at [556, 530] on li at bounding box center [559, 532] width 27 height 27
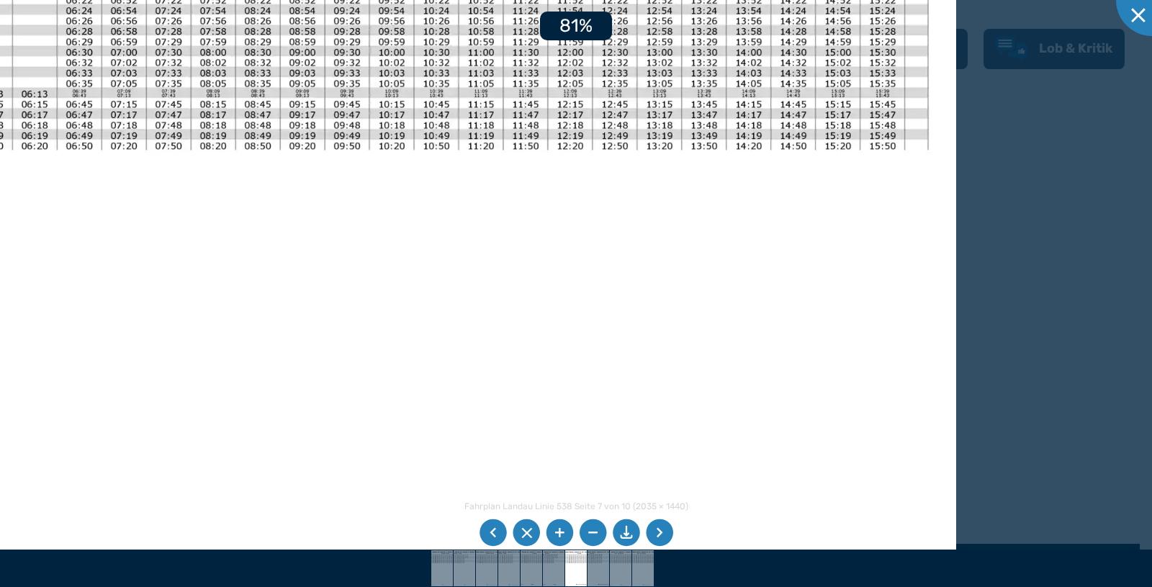
click at [556, 530] on li at bounding box center [559, 532] width 27 height 27
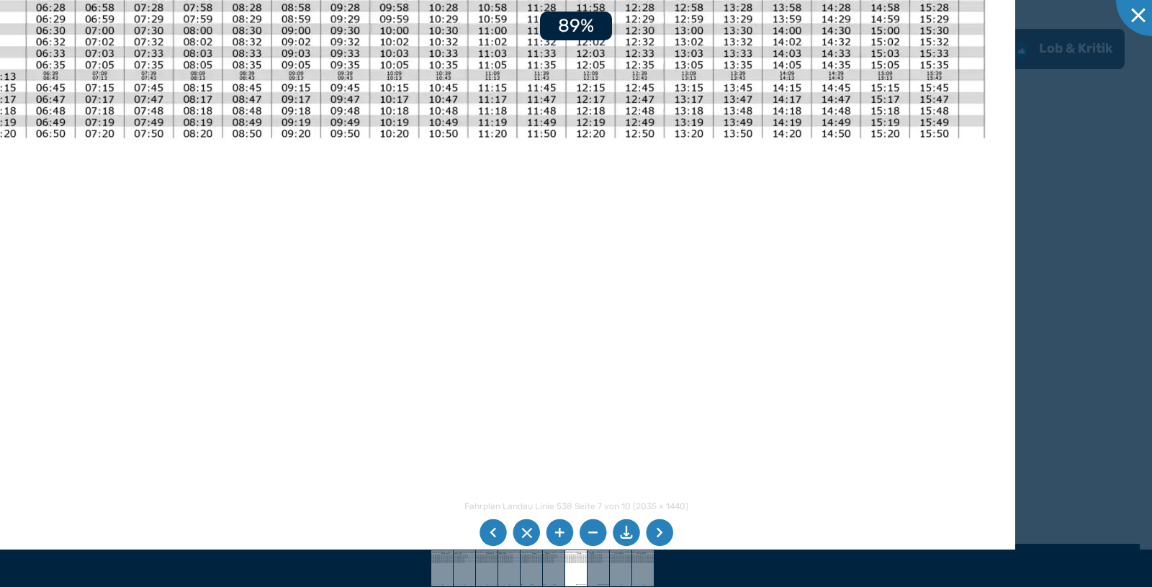
click at [556, 530] on li at bounding box center [559, 532] width 27 height 27
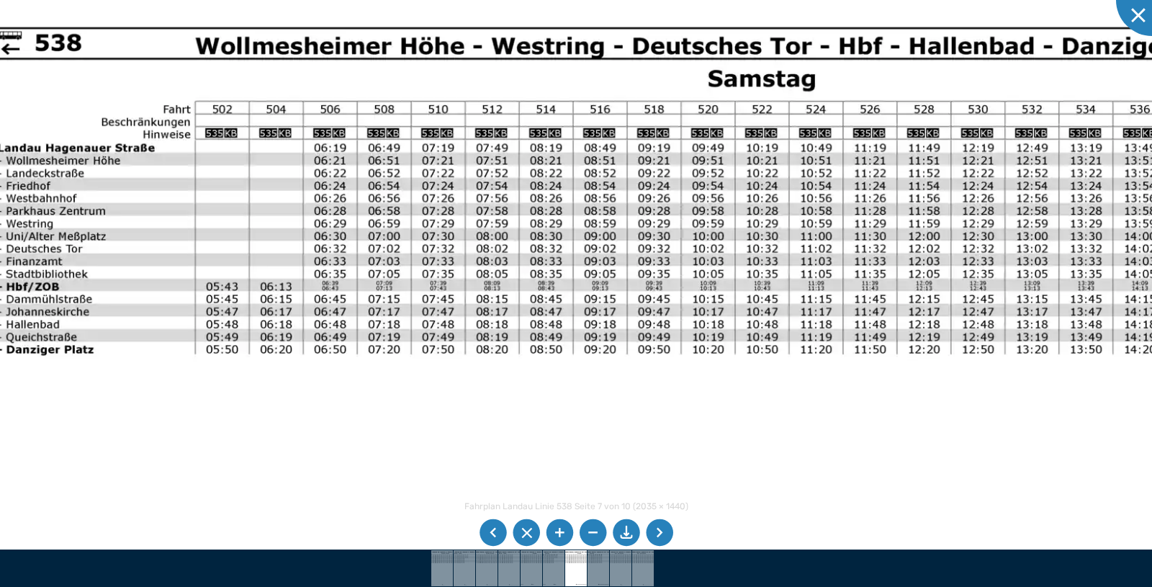
click at [543, 395] on img at bounding box center [677, 499] width 1428 height 1010
click at [618, 287] on img at bounding box center [677, 499] width 1428 height 1010
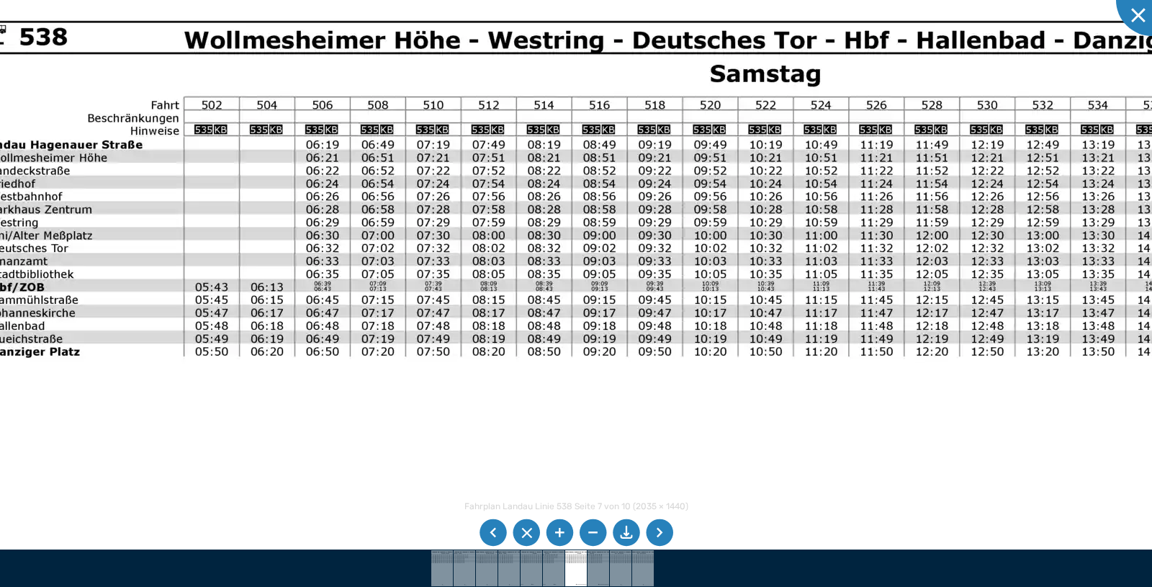
click at [556, 532] on li at bounding box center [559, 532] width 27 height 27
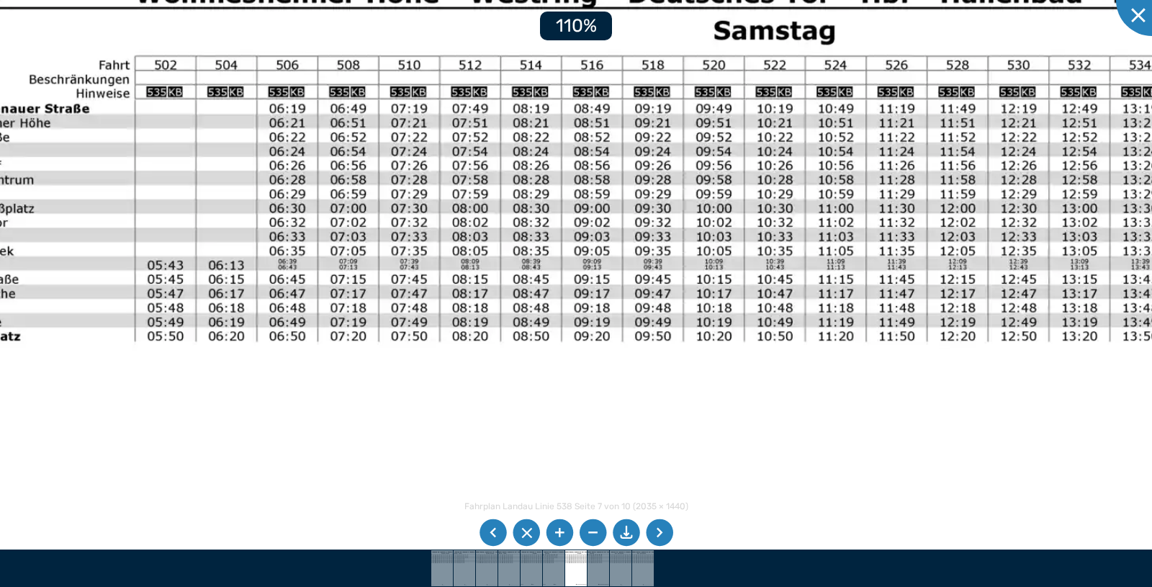
click at [556, 532] on li at bounding box center [559, 532] width 27 height 27
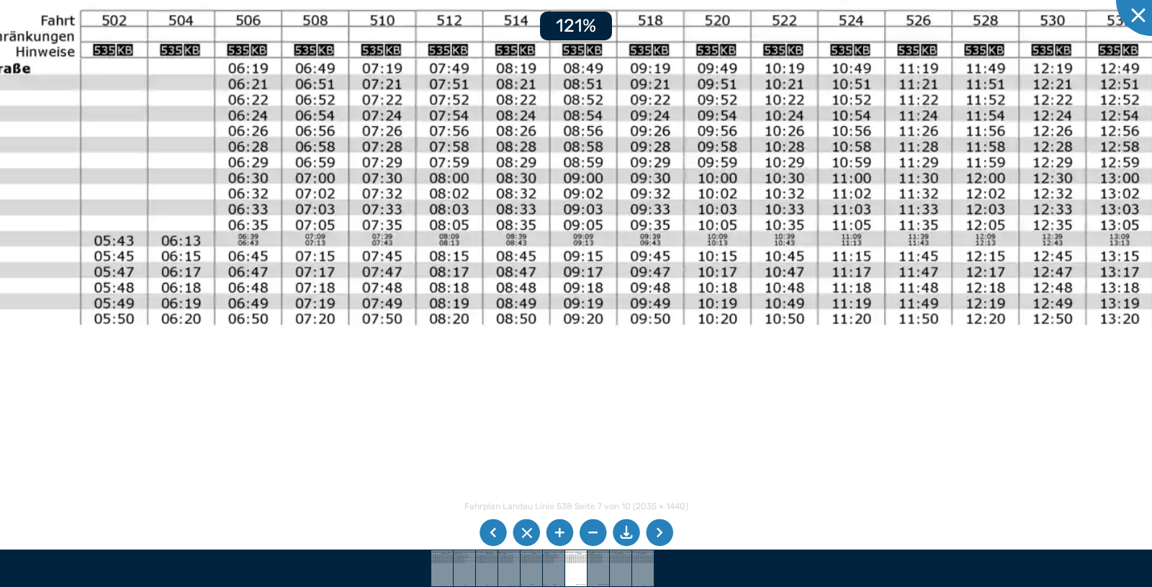
click at [556, 532] on li at bounding box center [559, 532] width 27 height 27
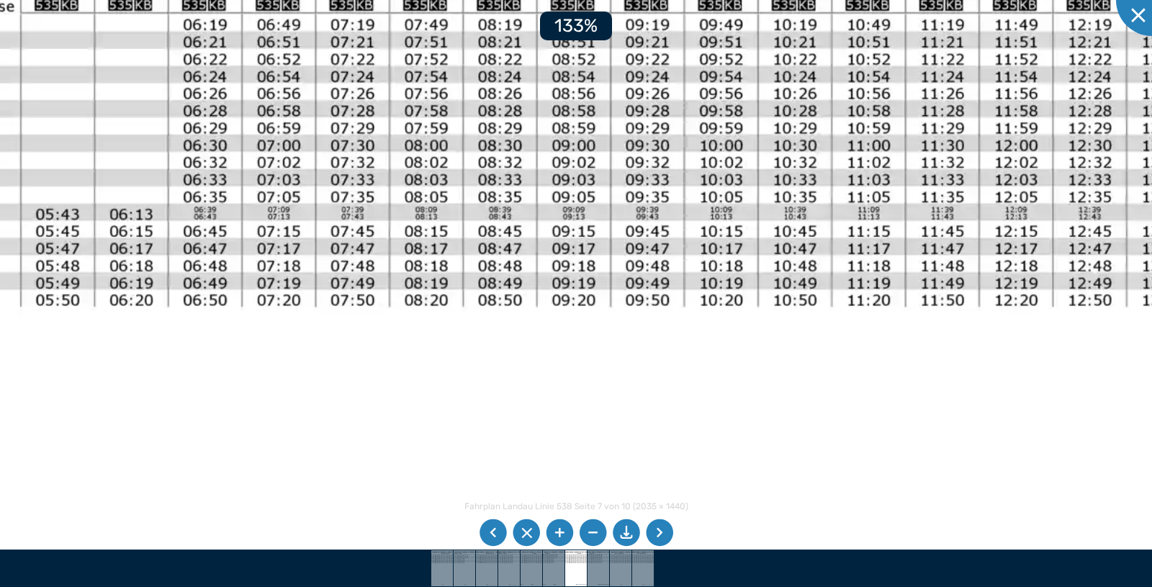
click at [556, 532] on li at bounding box center [559, 532] width 27 height 27
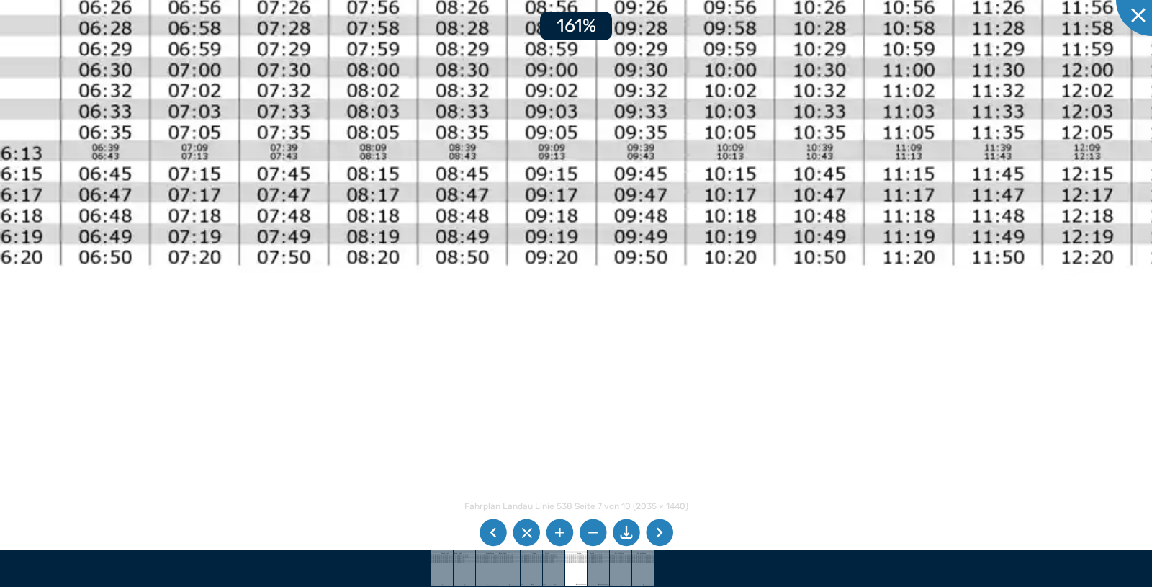
click at [556, 532] on li at bounding box center [559, 532] width 27 height 27
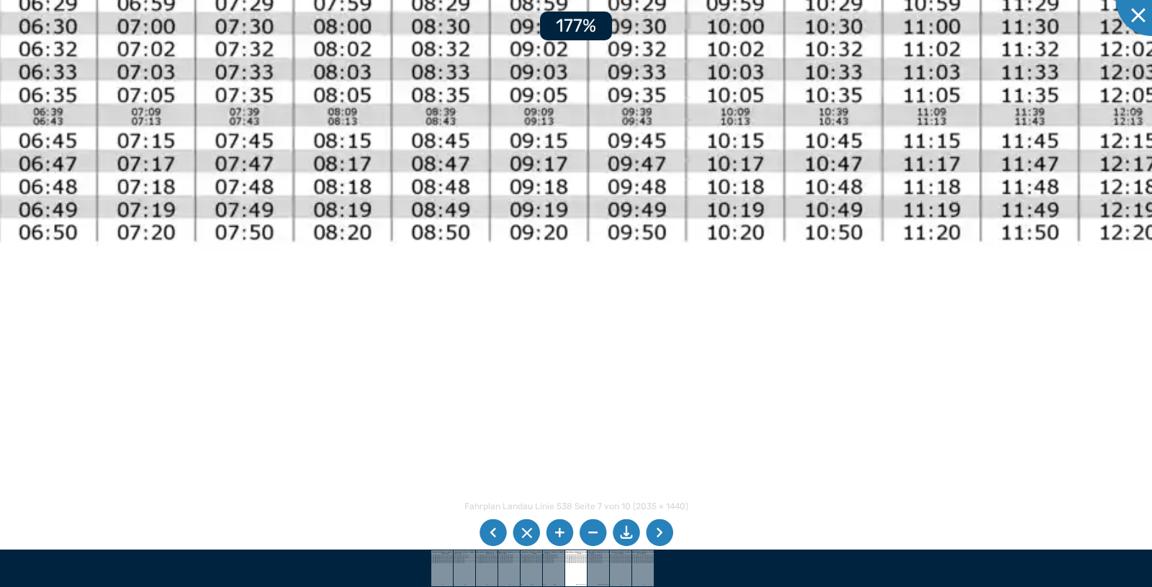
click at [556, 532] on li at bounding box center [559, 532] width 27 height 27
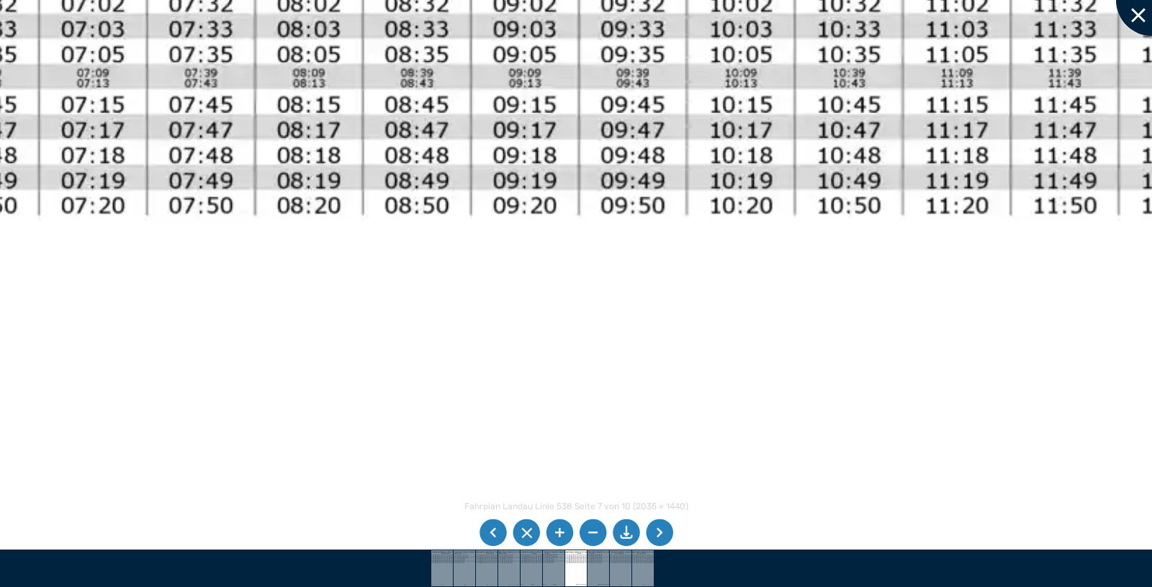
click at [1139, 17] on div at bounding box center [1152, 0] width 72 height 72
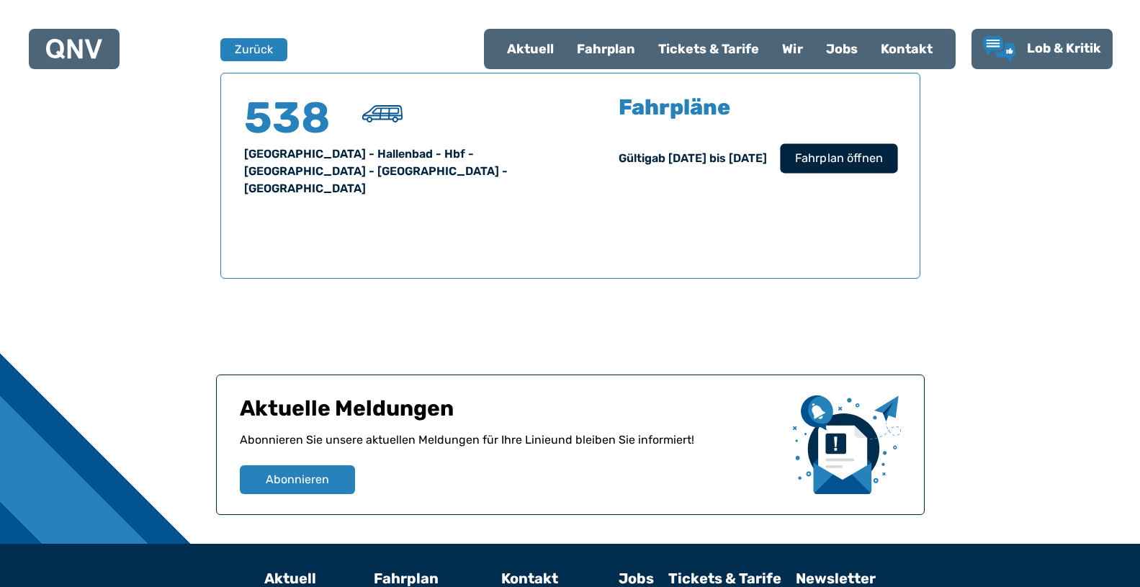
click at [834, 166] on span "Fahrplan öffnen" at bounding box center [838, 158] width 88 height 17
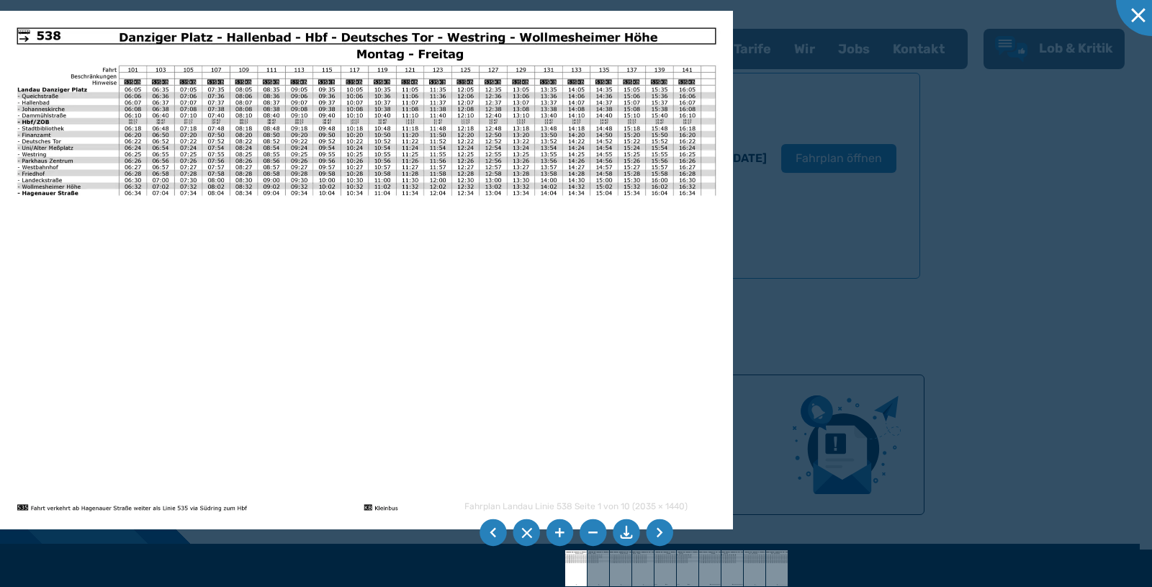
click at [563, 531] on li at bounding box center [559, 532] width 27 height 27
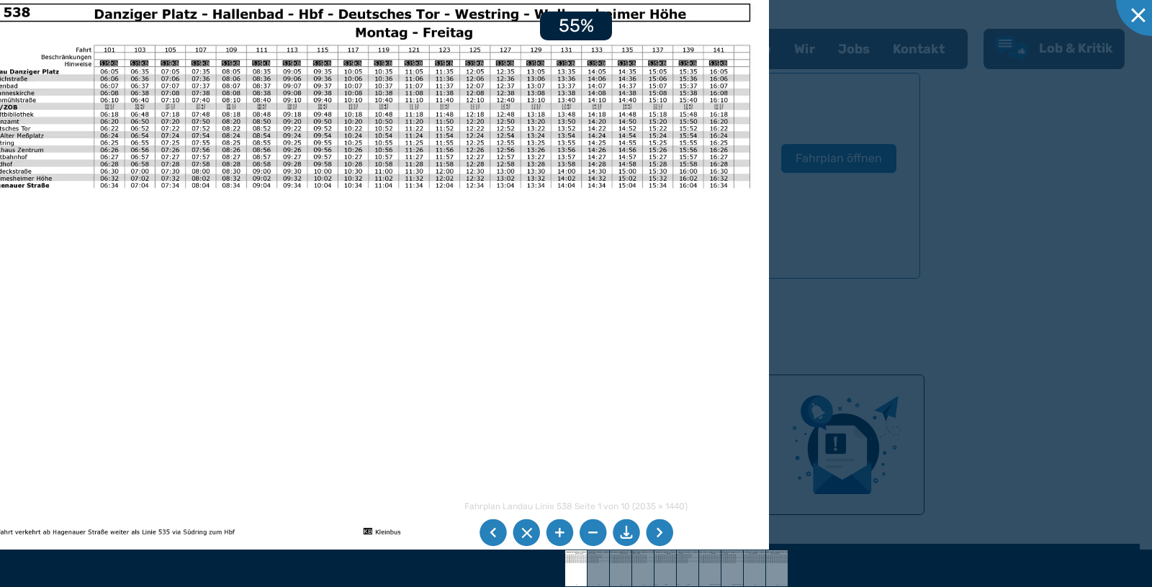
click at [563, 531] on li at bounding box center [559, 532] width 27 height 27
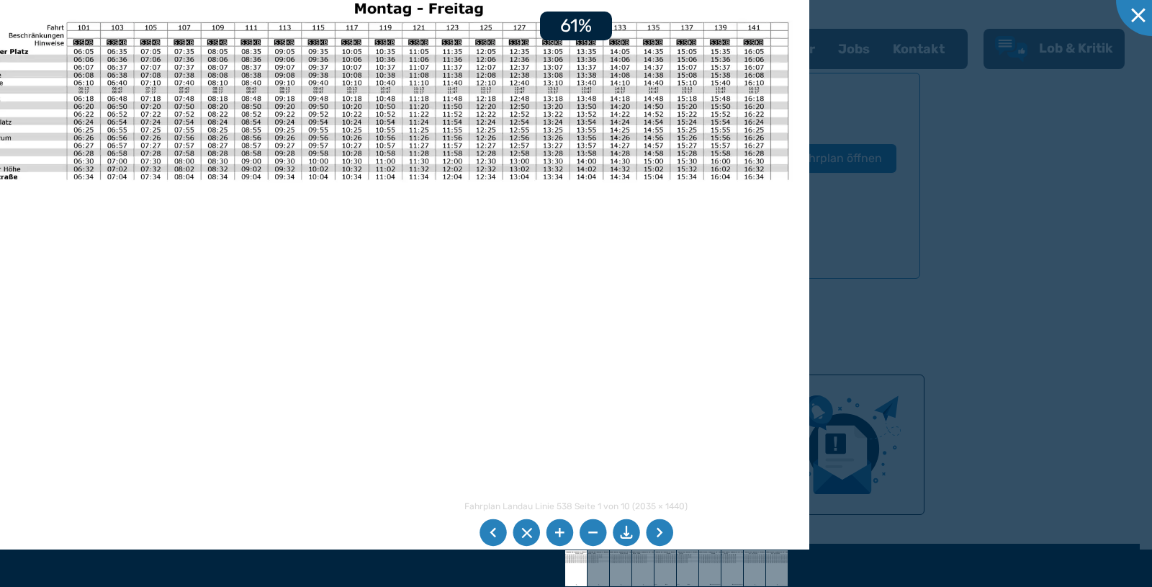
click at [563, 531] on li at bounding box center [559, 532] width 27 height 27
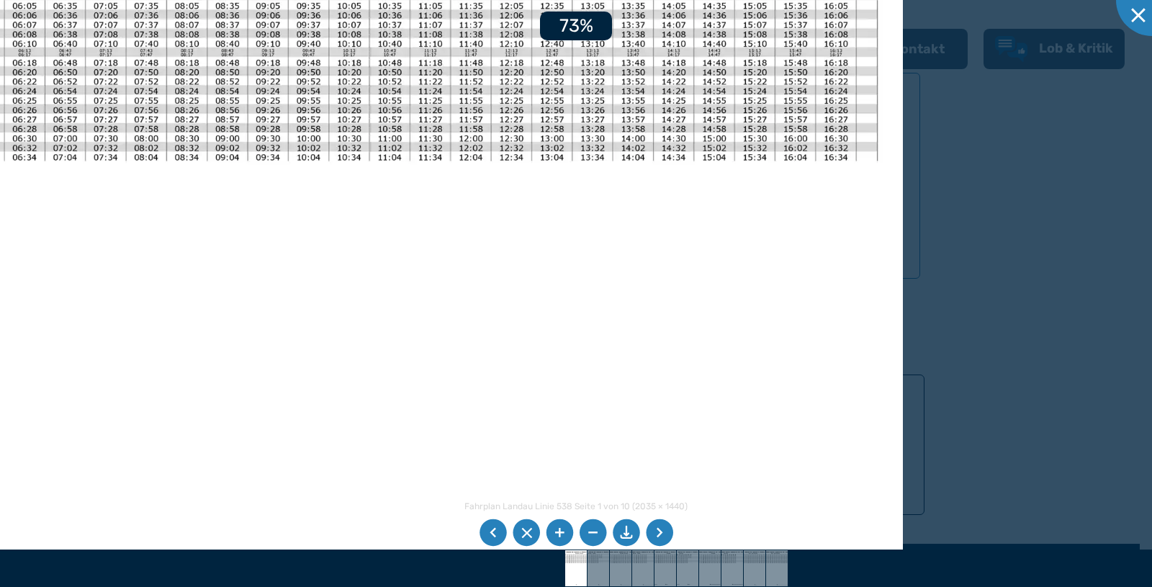
click at [563, 531] on li at bounding box center [559, 532] width 27 height 27
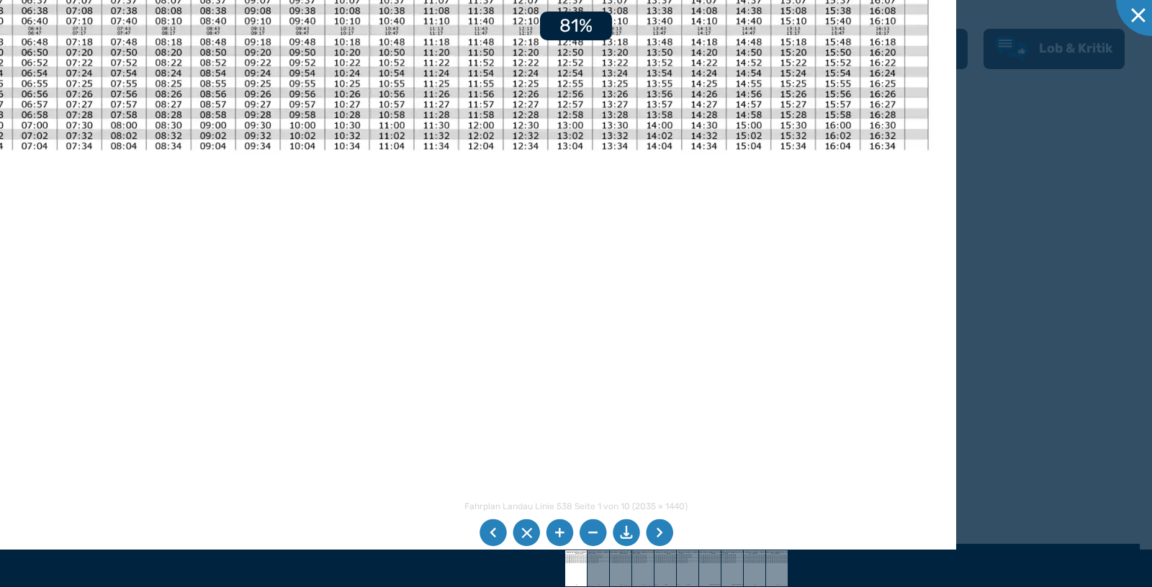
click at [563, 531] on li at bounding box center [559, 532] width 27 height 27
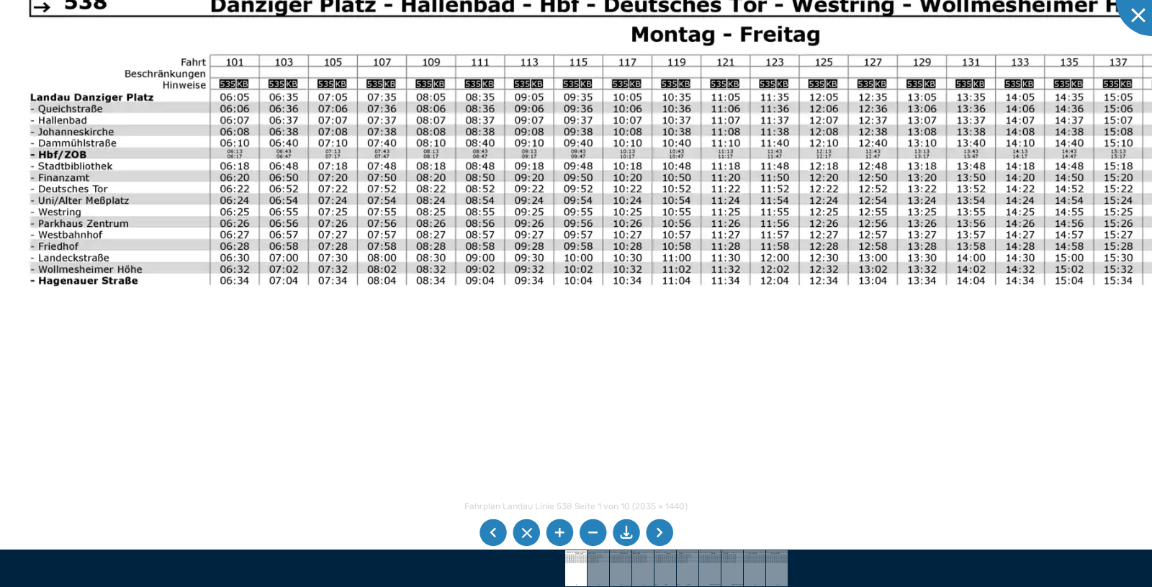
click at [500, 520] on div "Fahrplan Landau Linie 538 Seite 1 von 10 (2035 × 1440) 89%" at bounding box center [576, 293] width 1152 height 587
click at [655, 535] on li at bounding box center [659, 532] width 27 height 27
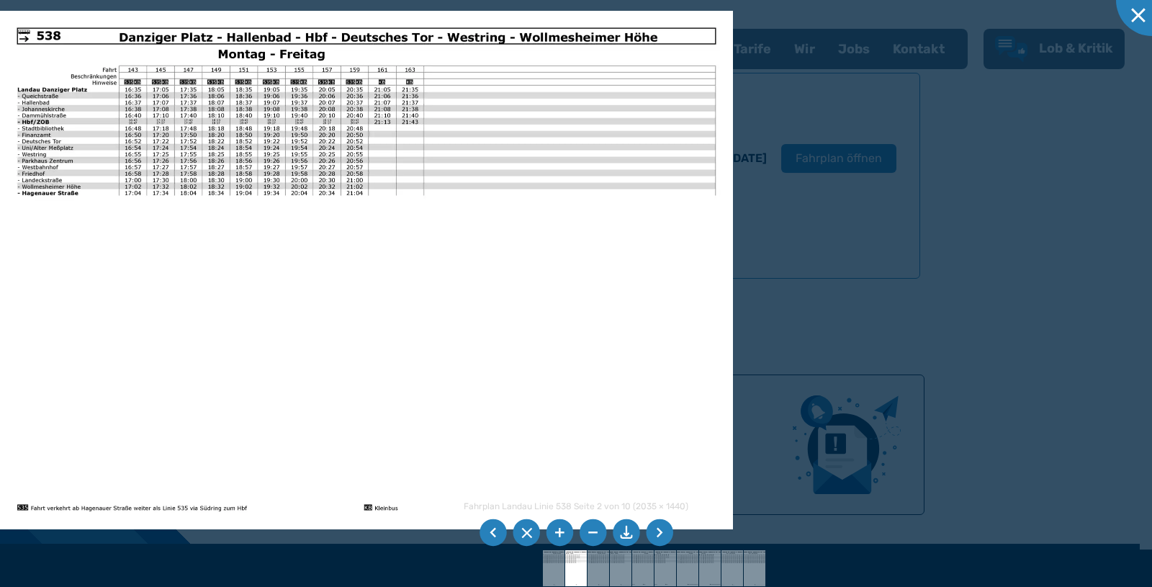
click at [655, 535] on li at bounding box center [659, 532] width 27 height 27
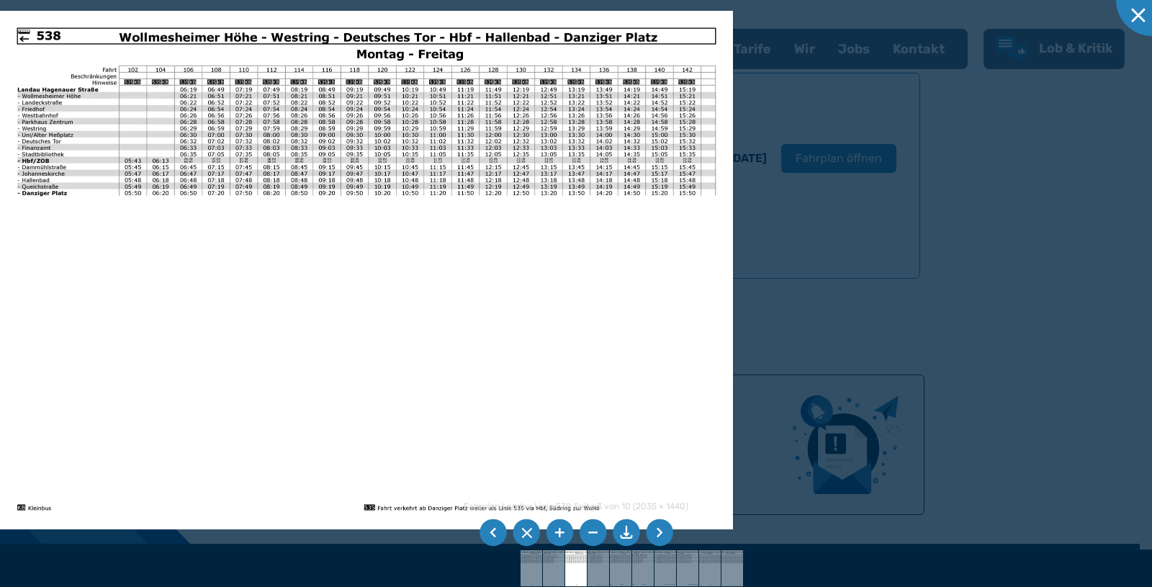
click at [655, 535] on li at bounding box center [659, 532] width 27 height 27
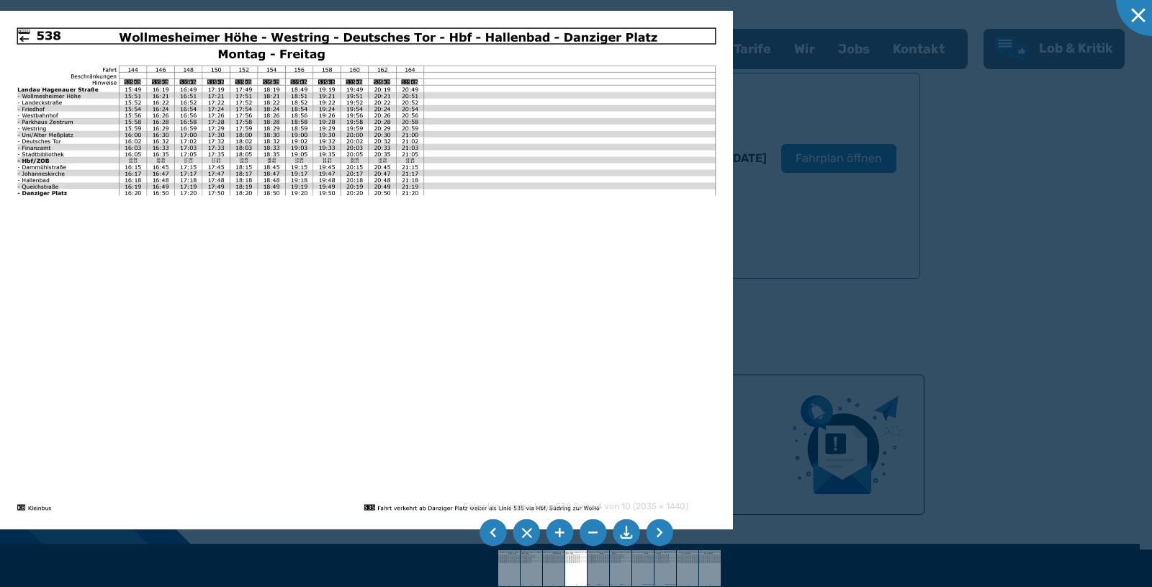
click at [655, 535] on li at bounding box center [659, 532] width 27 height 27
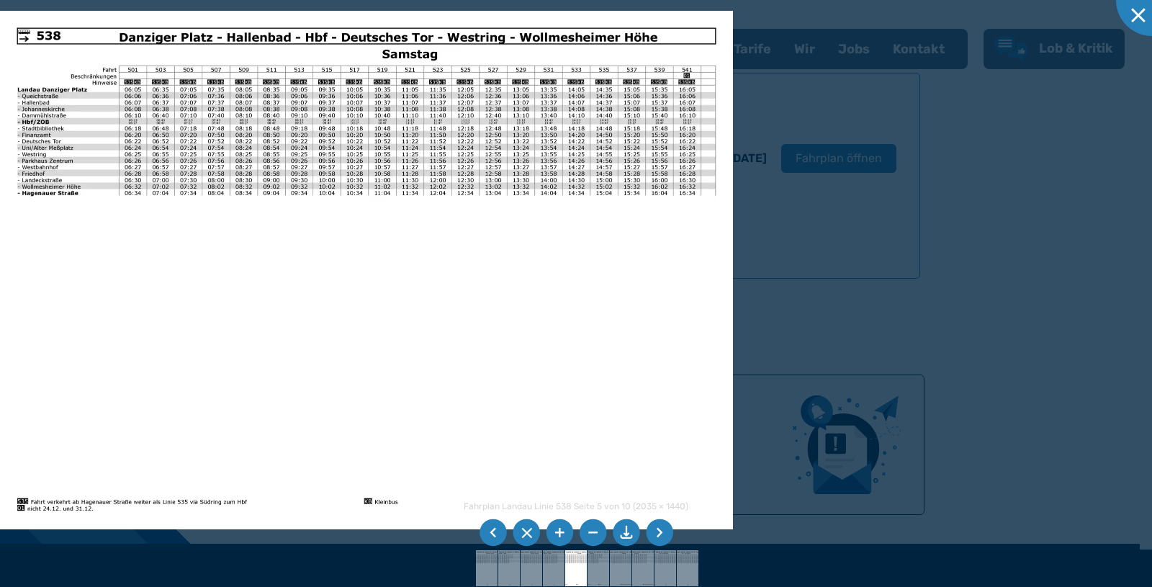
click at [655, 535] on li at bounding box center [659, 532] width 27 height 27
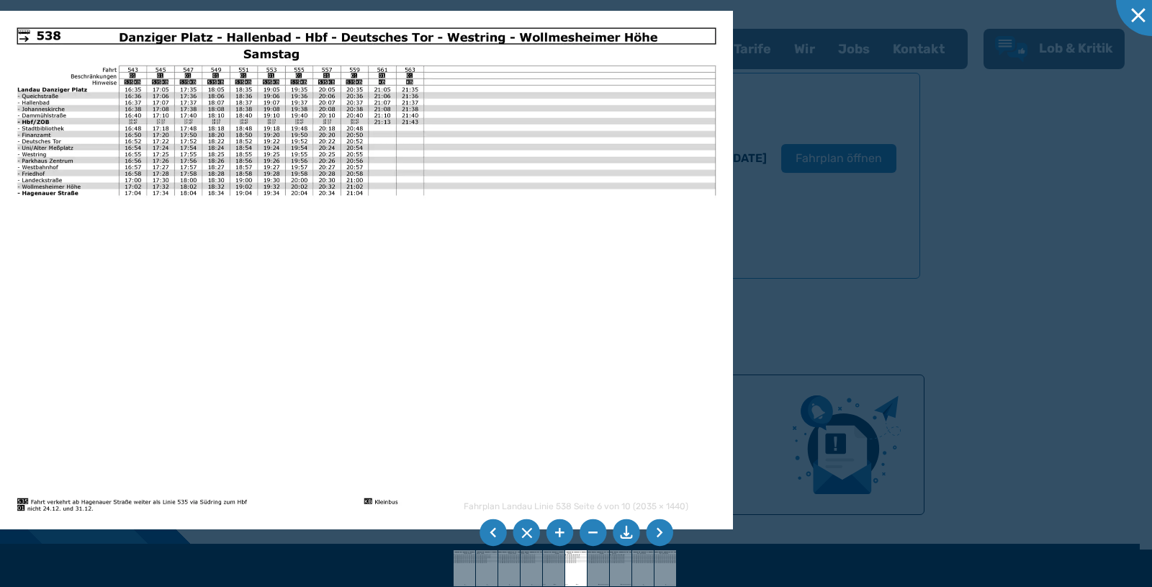
click at [655, 535] on li at bounding box center [659, 532] width 27 height 27
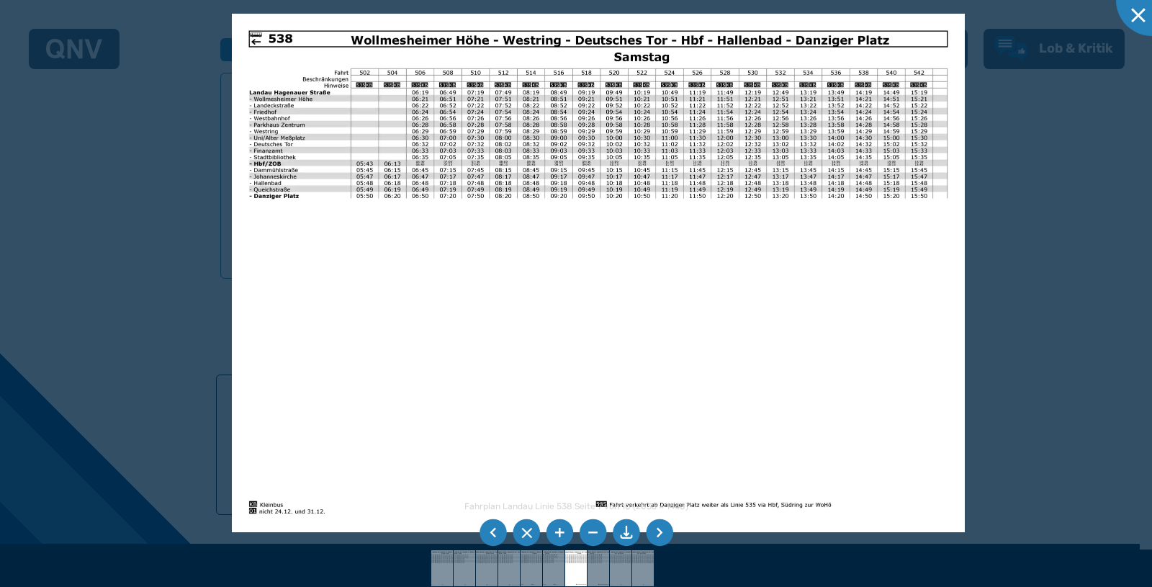
click at [680, 286] on img at bounding box center [598, 273] width 733 height 518
click at [561, 529] on li at bounding box center [559, 532] width 27 height 27
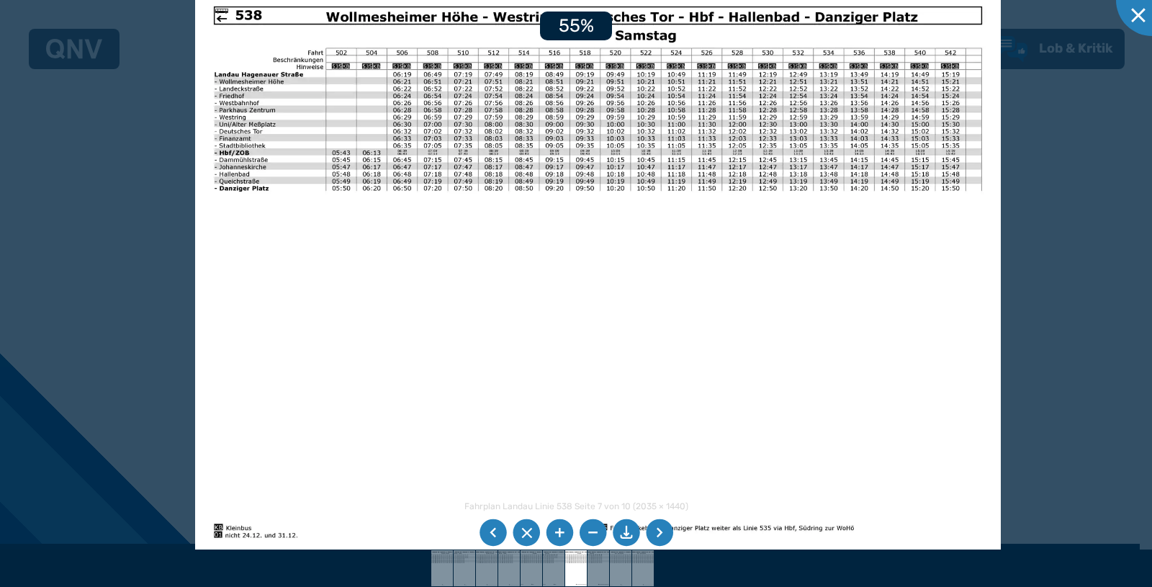
click at [561, 529] on li at bounding box center [559, 532] width 27 height 27
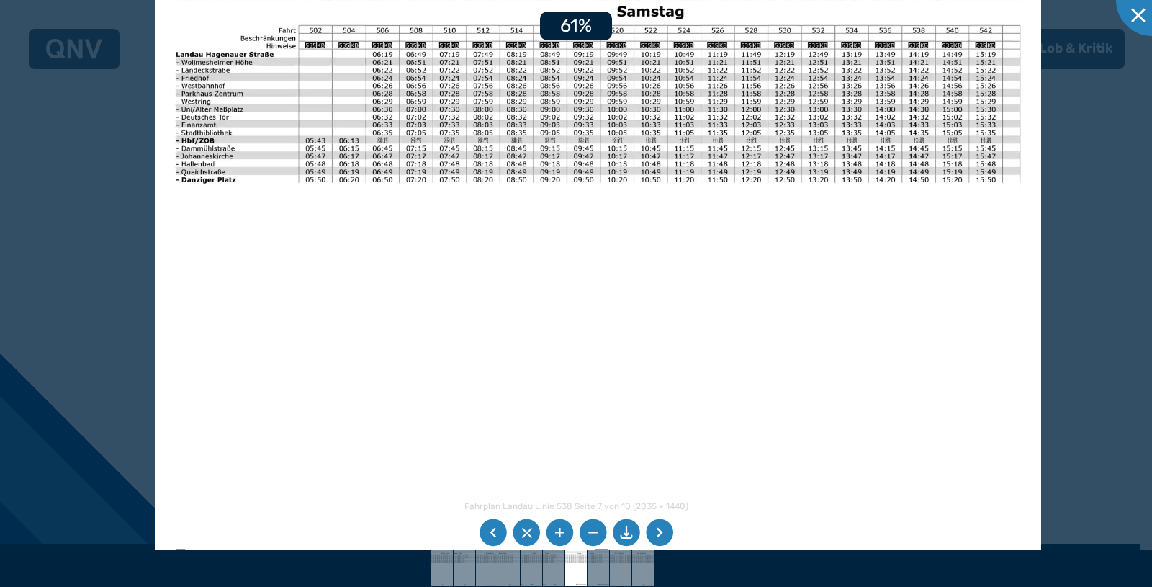
click at [561, 529] on li at bounding box center [559, 532] width 27 height 27
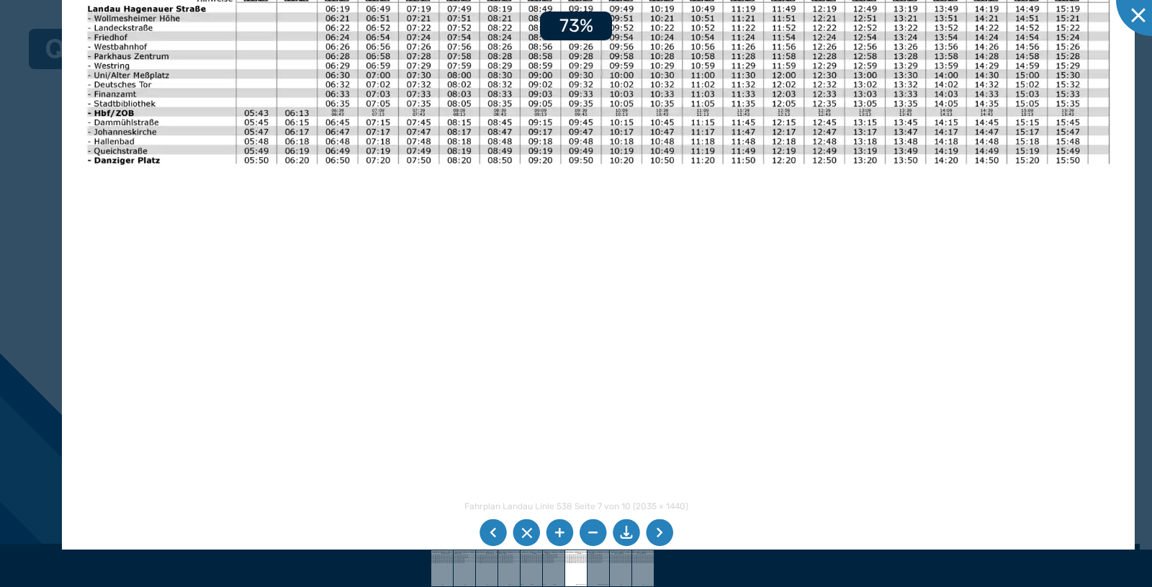
click at [561, 529] on li at bounding box center [559, 532] width 27 height 27
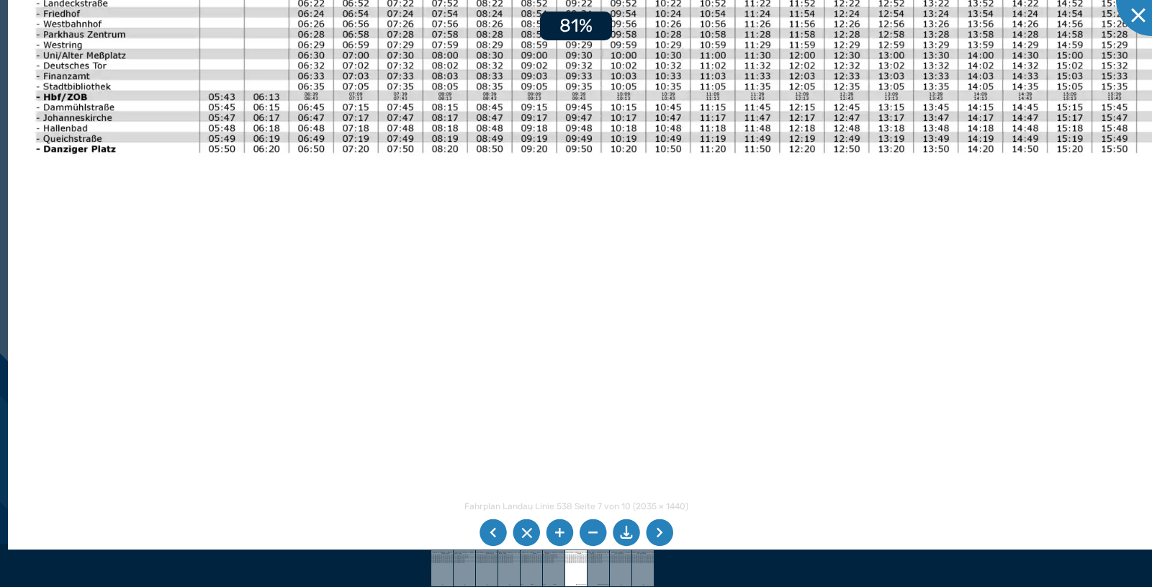
click at [561, 529] on li at bounding box center [559, 532] width 27 height 27
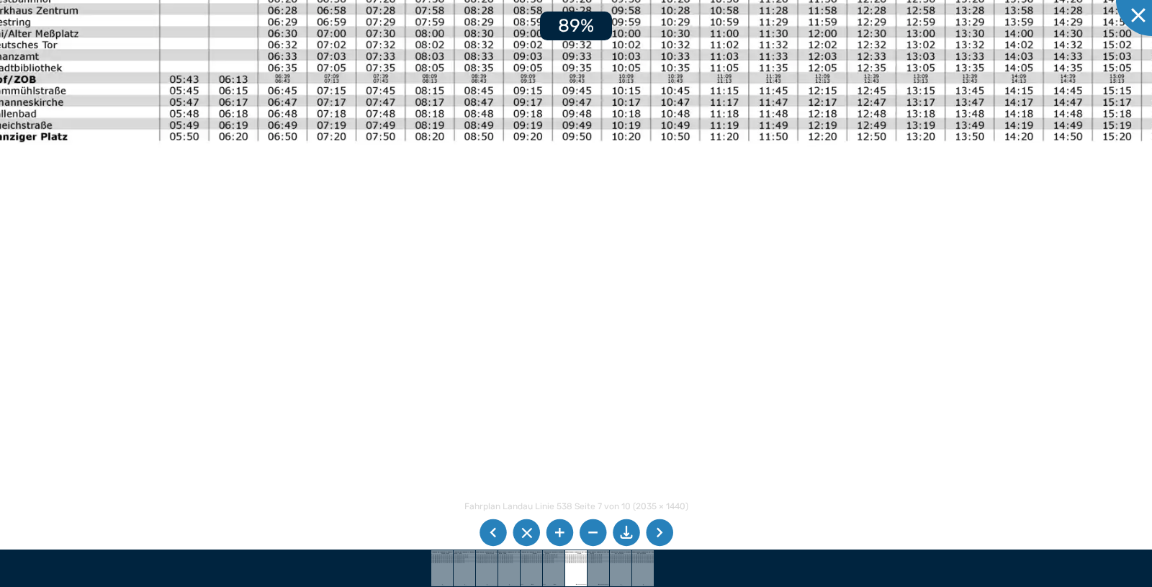
click at [561, 529] on li at bounding box center [559, 532] width 27 height 27
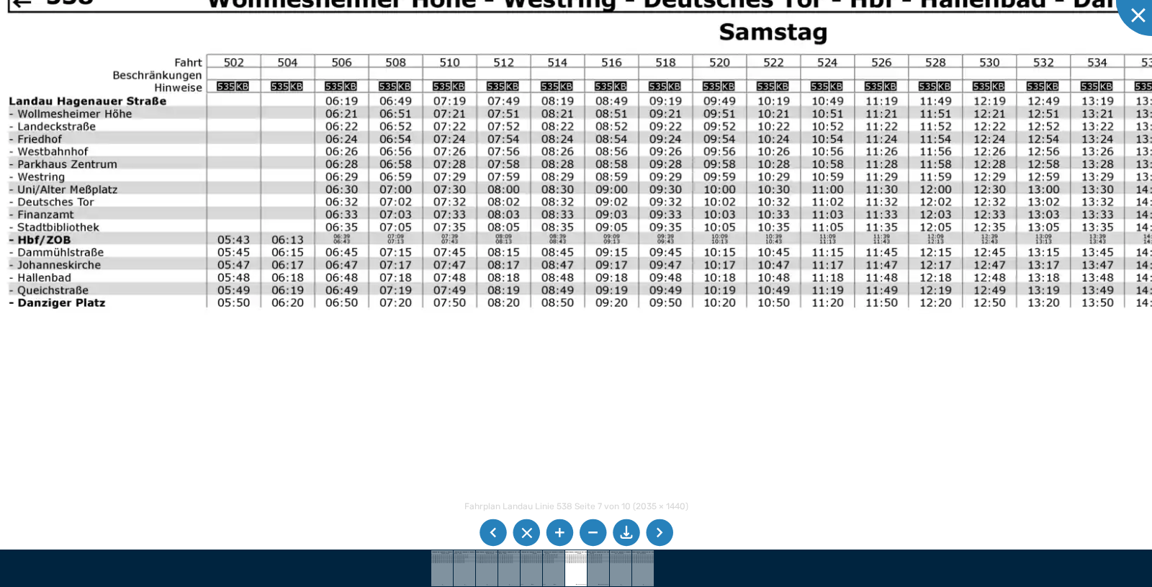
click at [668, 529] on div "Fahrplan Landau Linie 538 Seite 7 von 10 (2035 × 1440) 97%" at bounding box center [576, 293] width 1152 height 587
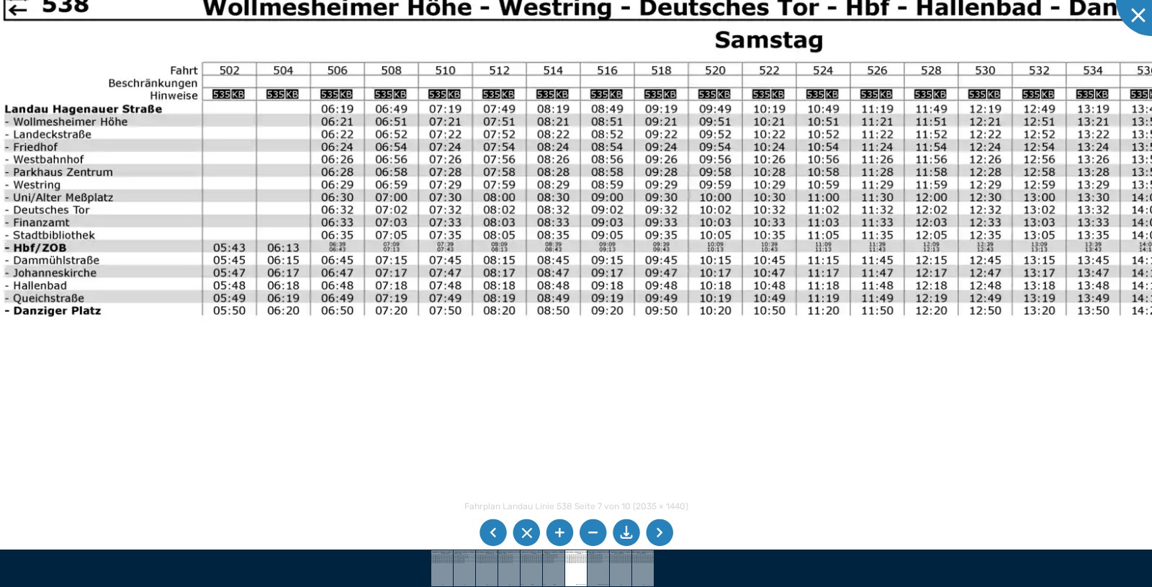
click at [609, 197] on img at bounding box center [684, 460] width 1428 height 1010
